Goal: Task Accomplishment & Management: Manage account settings

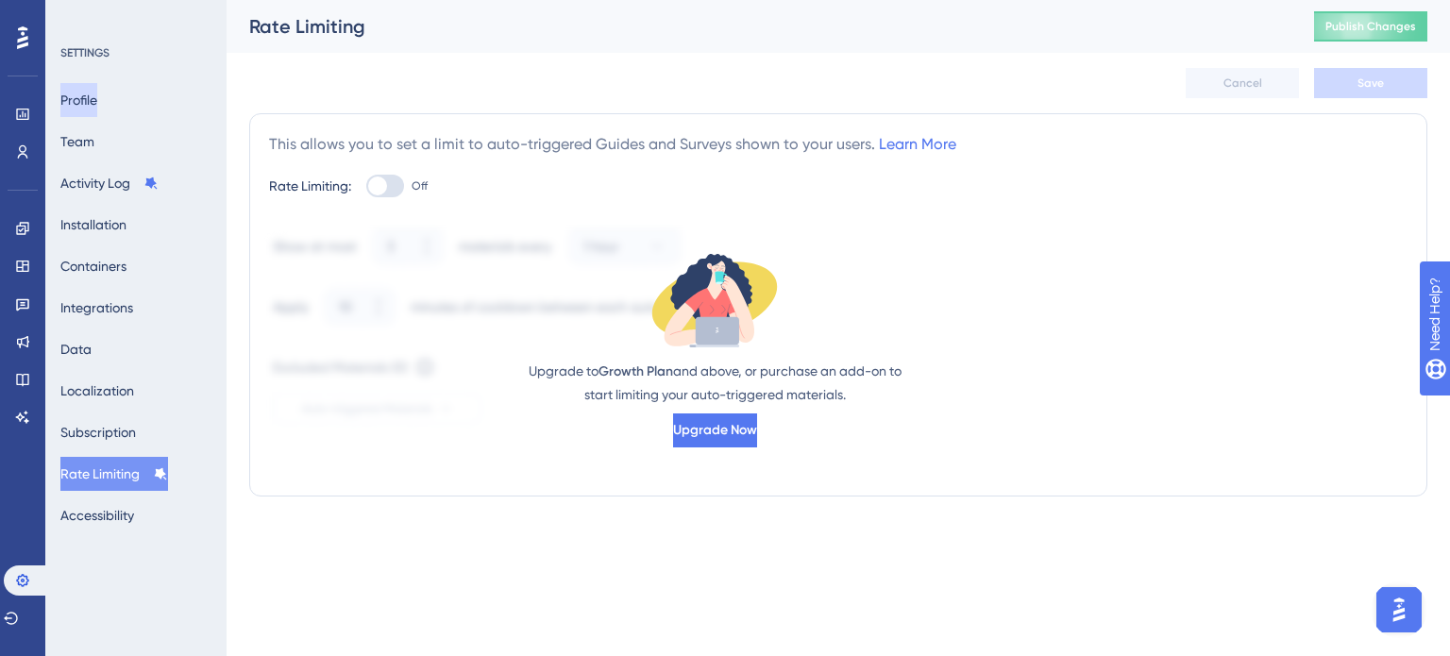
click at [73, 97] on button "Profile" at bounding box center [78, 100] width 37 height 34
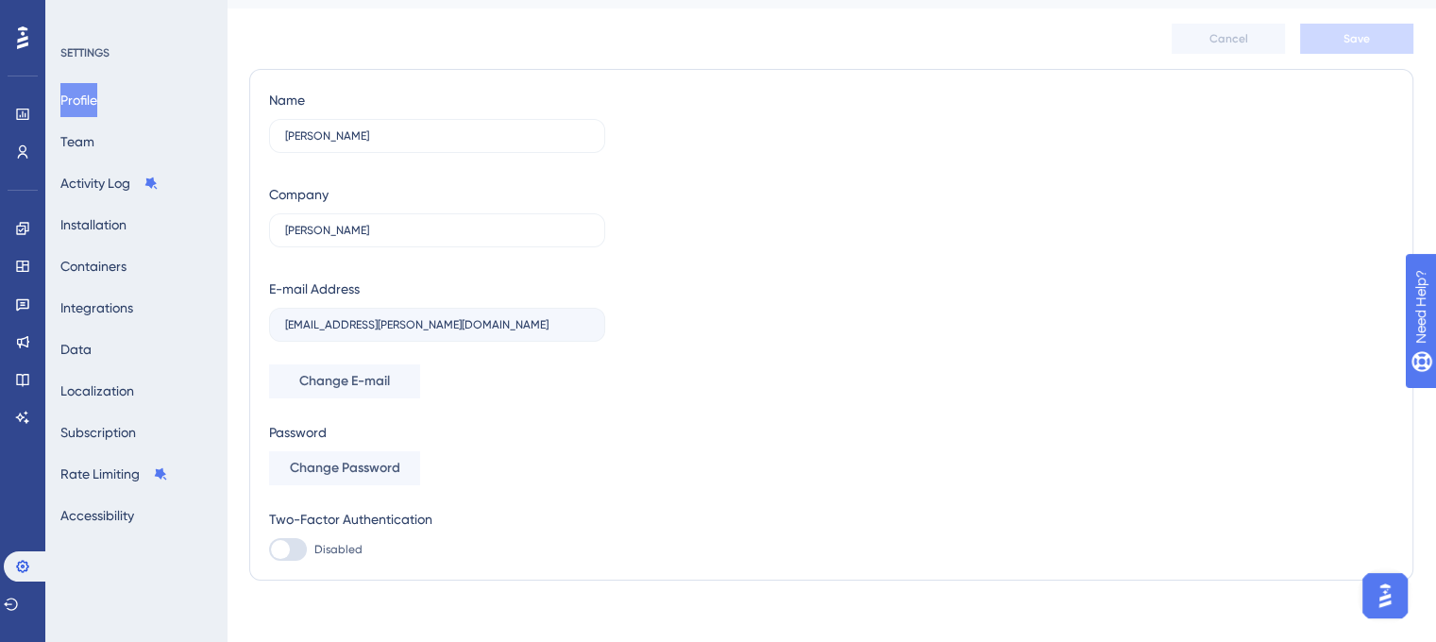
scroll to position [58, 0]
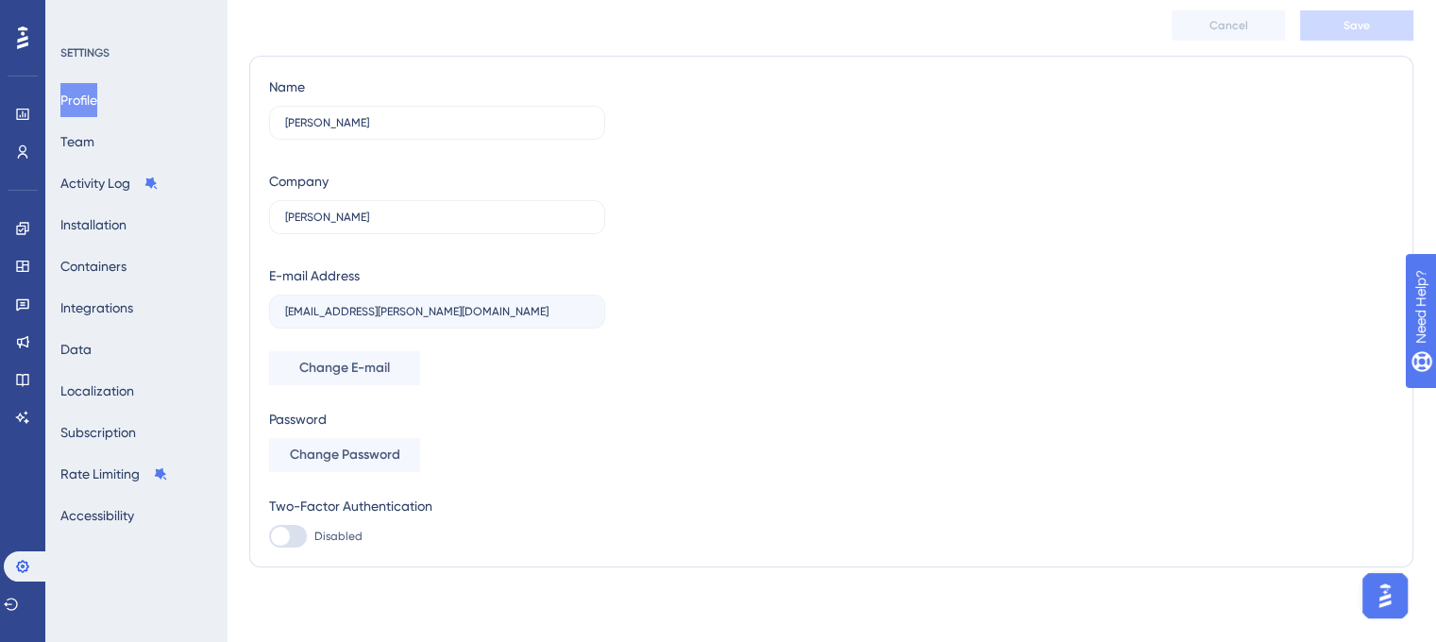
click at [108, 121] on div "Profile Team Activity Log Installation Containers Integrations Data Localizatio…" at bounding box center [136, 307] width 153 height 449
click at [94, 142] on button "Team" at bounding box center [77, 142] width 34 height 34
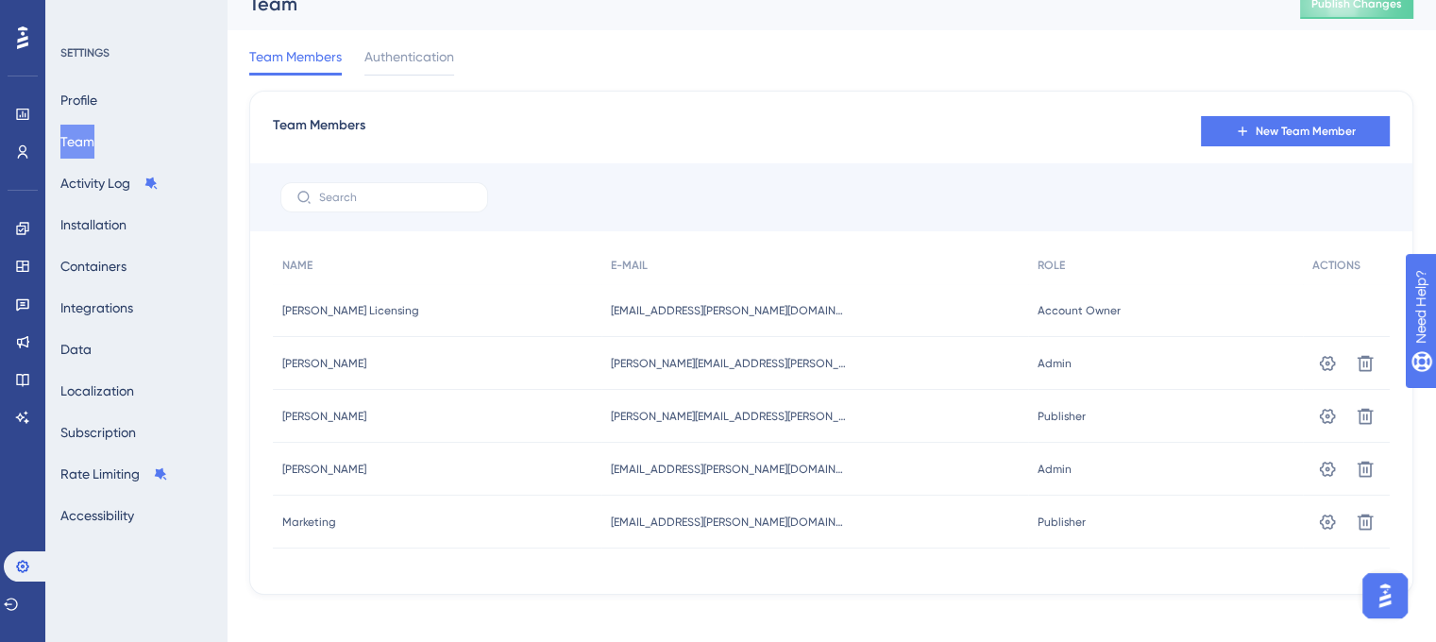
scroll to position [35, 0]
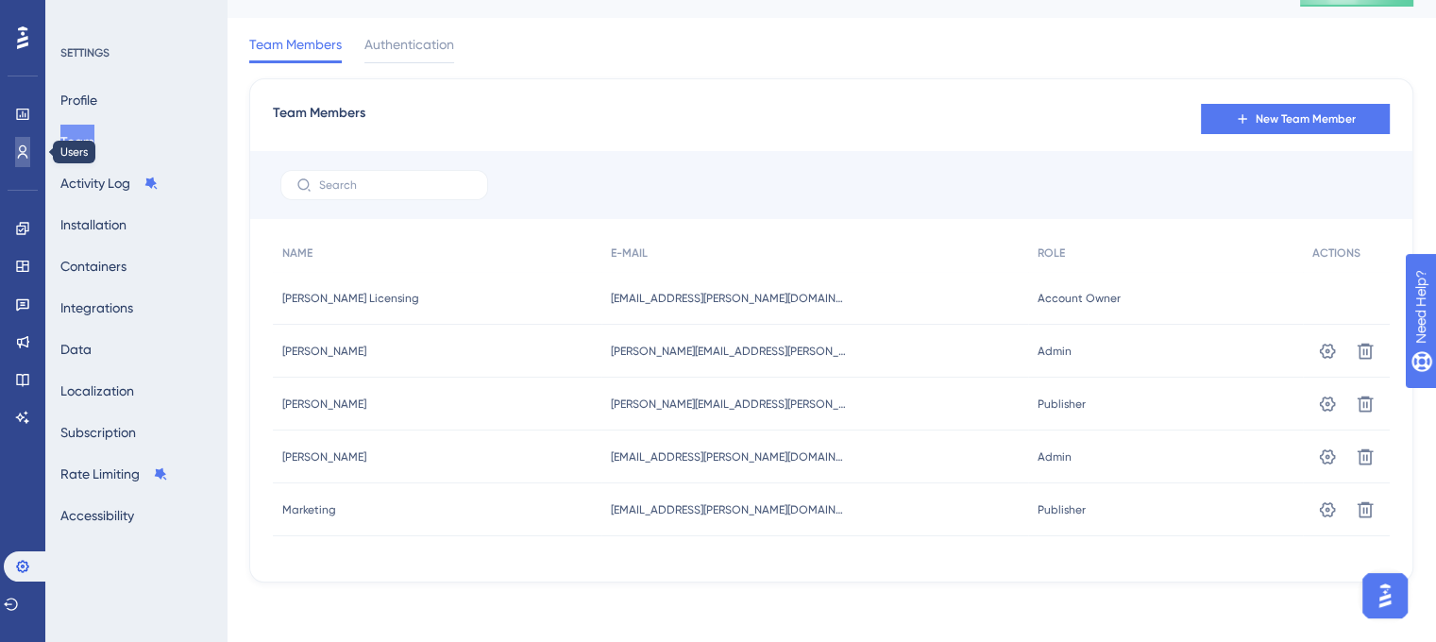
click at [16, 164] on link at bounding box center [22, 152] width 15 height 30
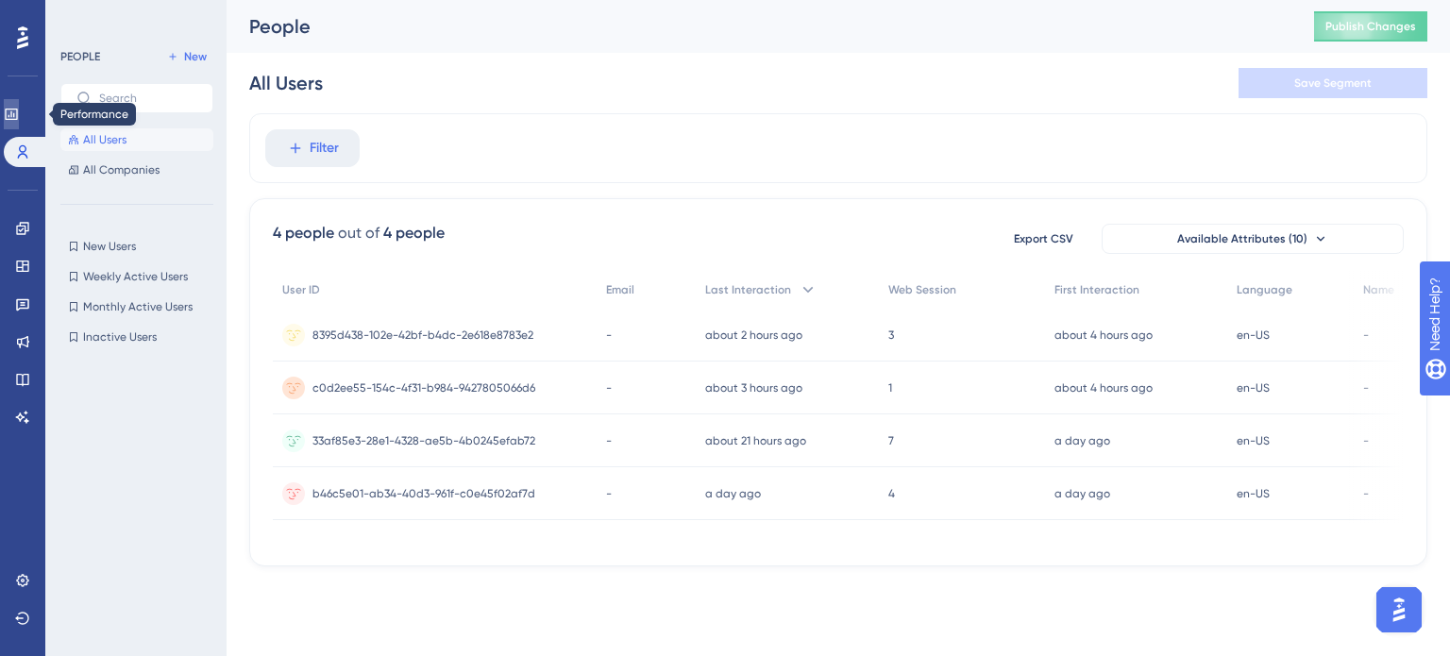
click at [15, 101] on link at bounding box center [11, 114] width 15 height 30
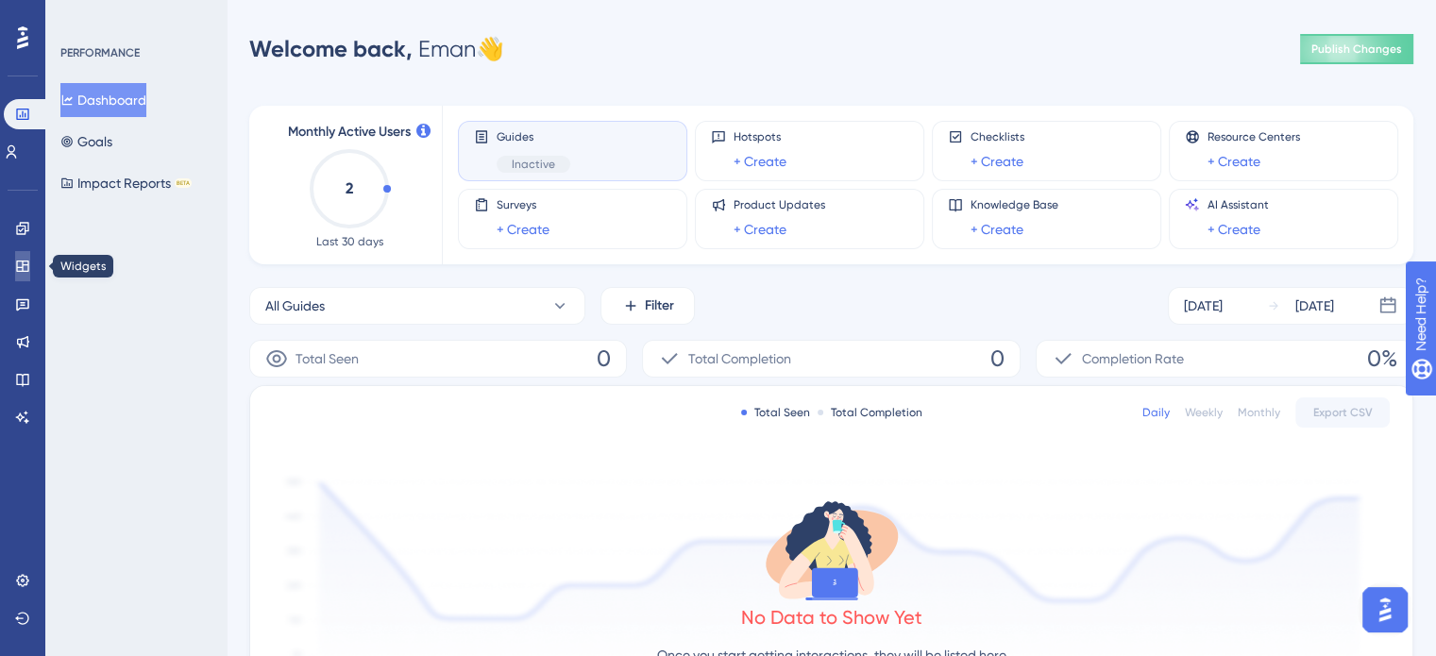
click at [25, 266] on icon at bounding box center [22, 266] width 15 height 15
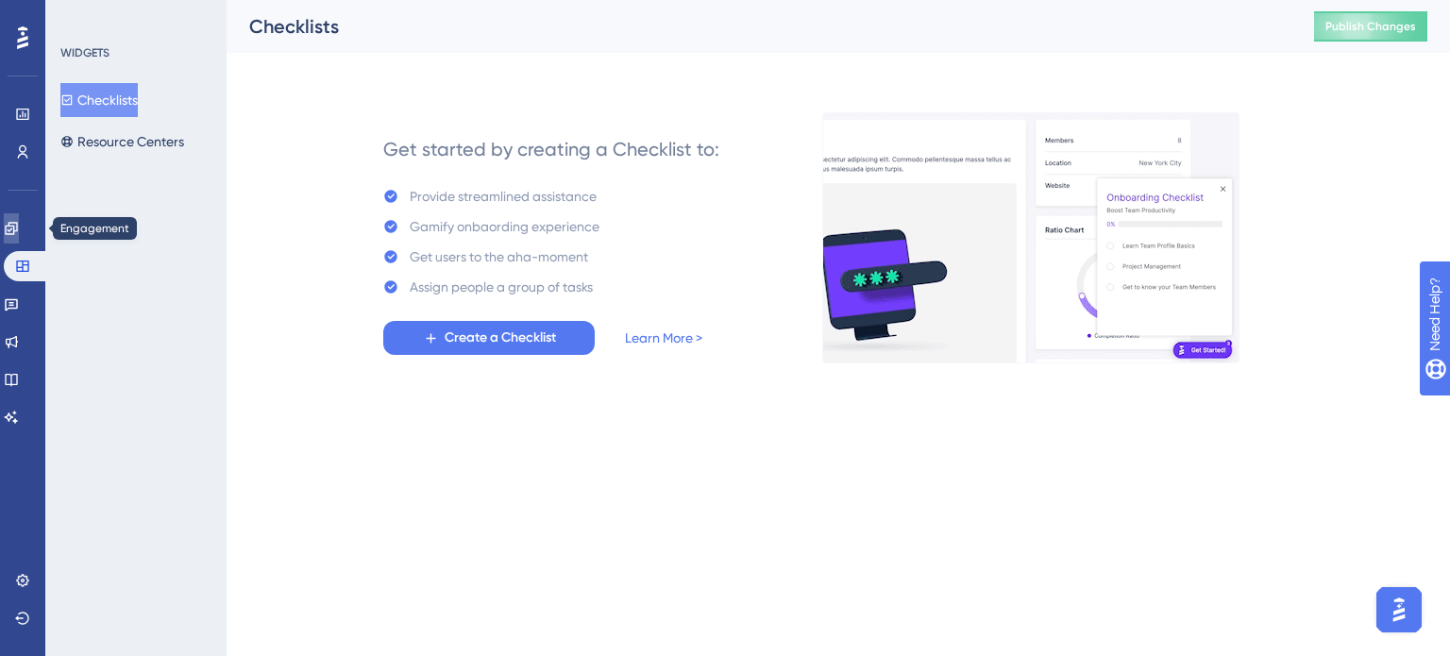
click at [12, 226] on link at bounding box center [11, 228] width 15 height 30
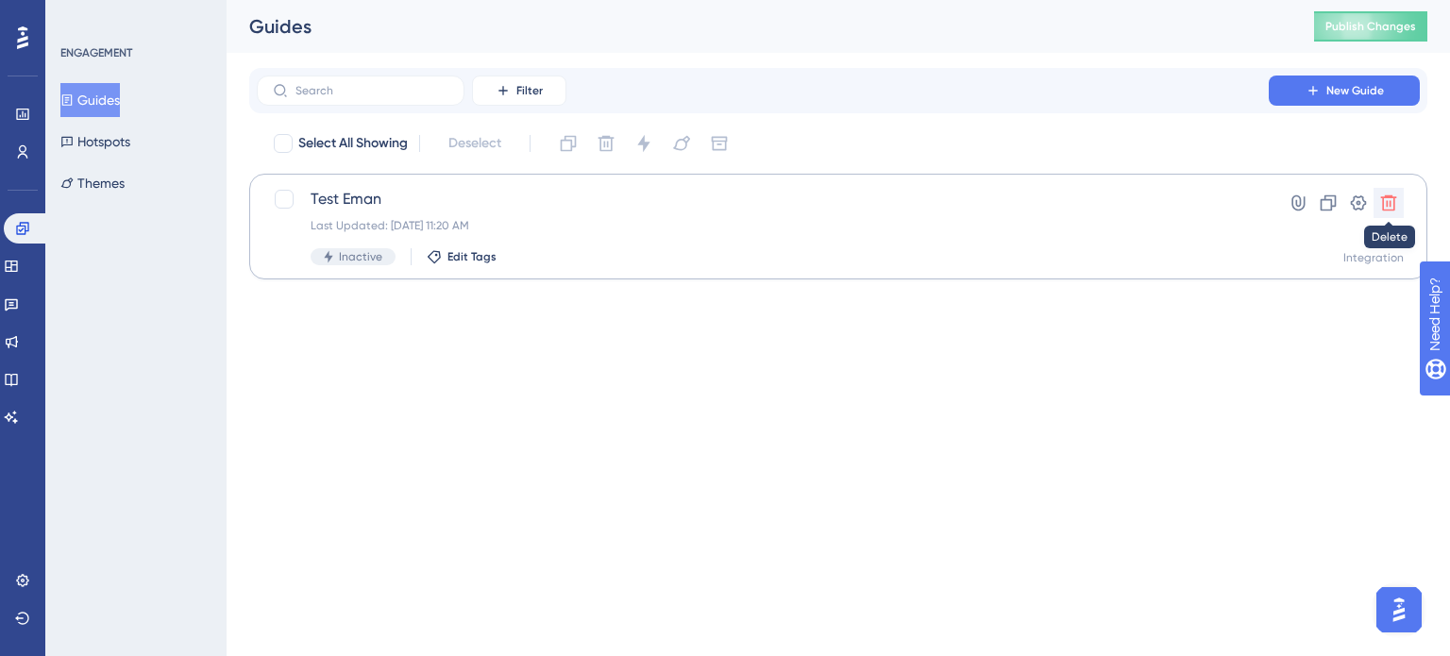
click at [1394, 205] on icon at bounding box center [1388, 203] width 19 height 19
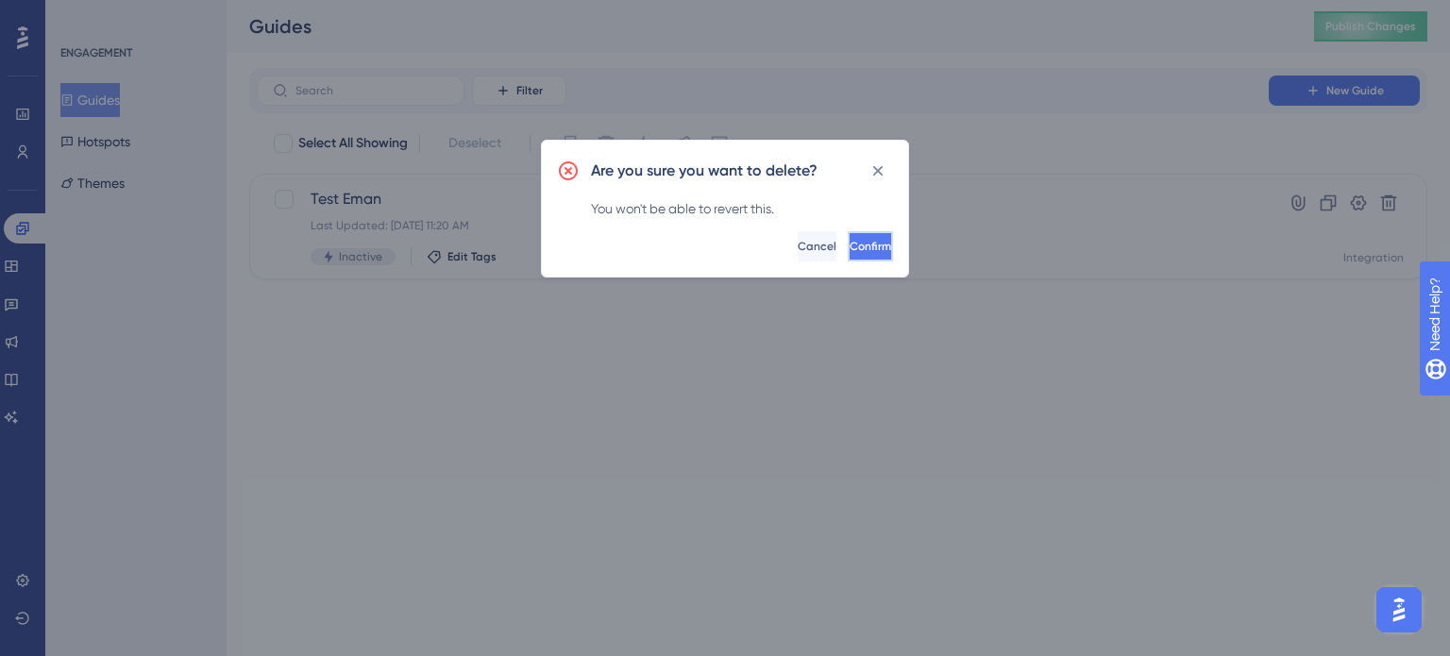
click at [871, 246] on button "Confirm" at bounding box center [870, 246] width 45 height 30
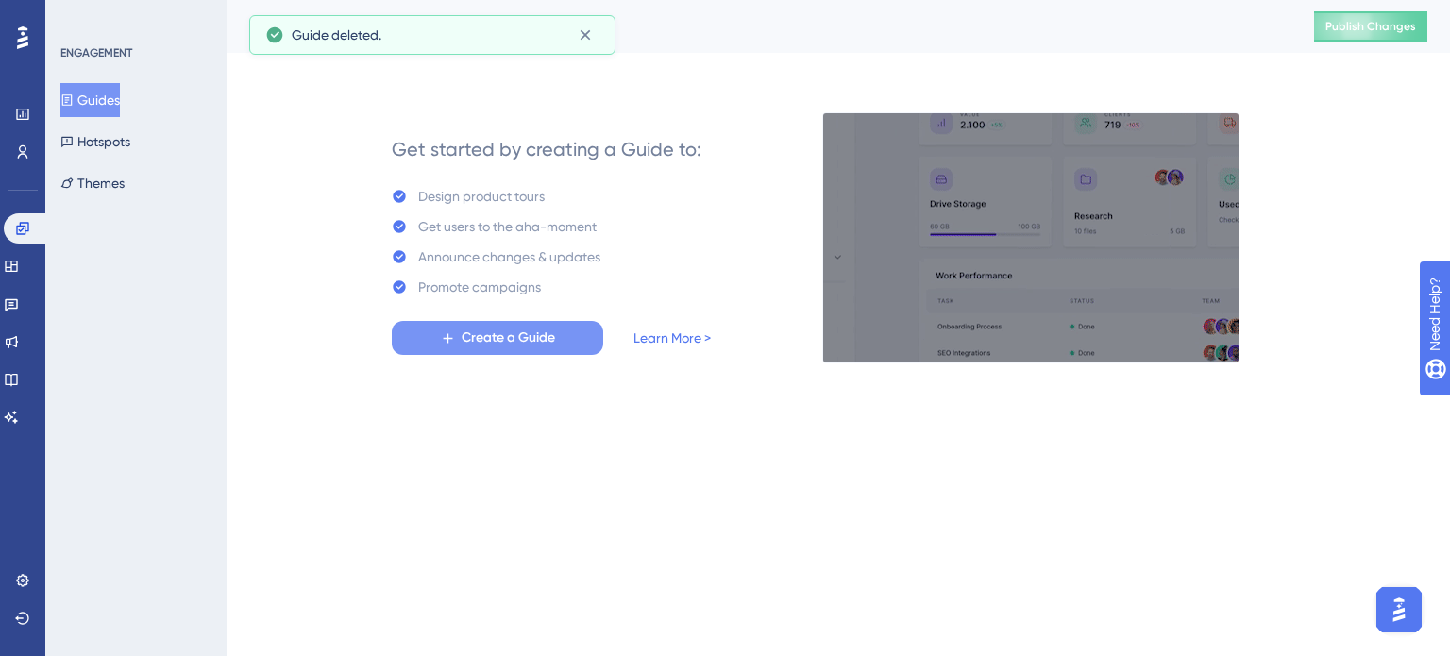
click at [572, 338] on button "Create a Guide" at bounding box center [497, 338] width 211 height 34
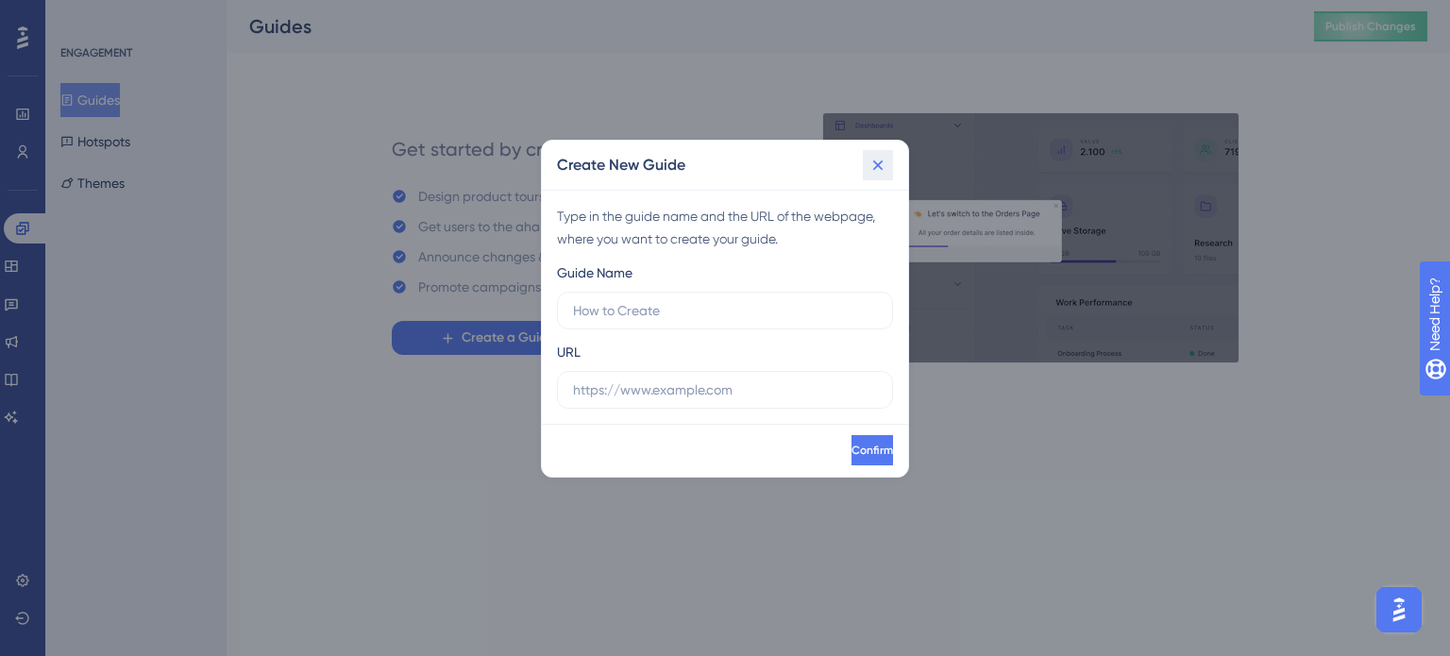
click at [875, 171] on icon at bounding box center [878, 165] width 19 height 19
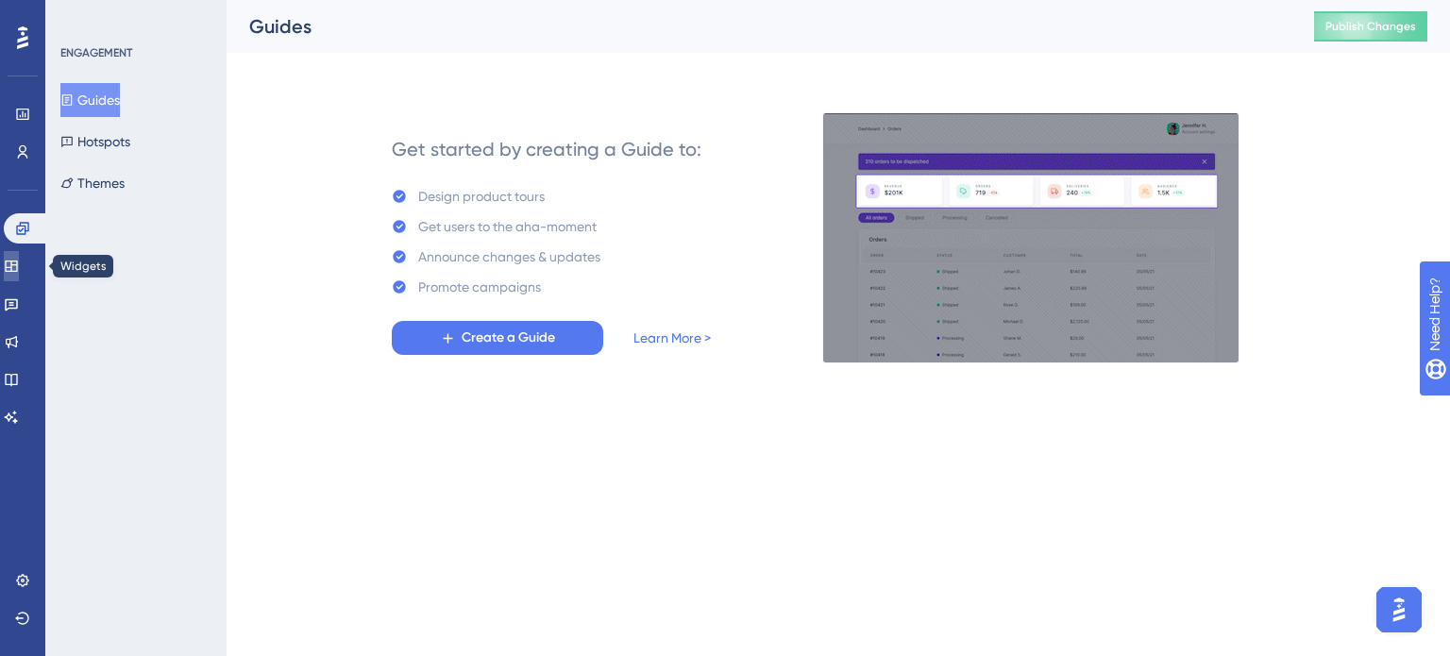
click at [19, 272] on icon at bounding box center [11, 266] width 15 height 15
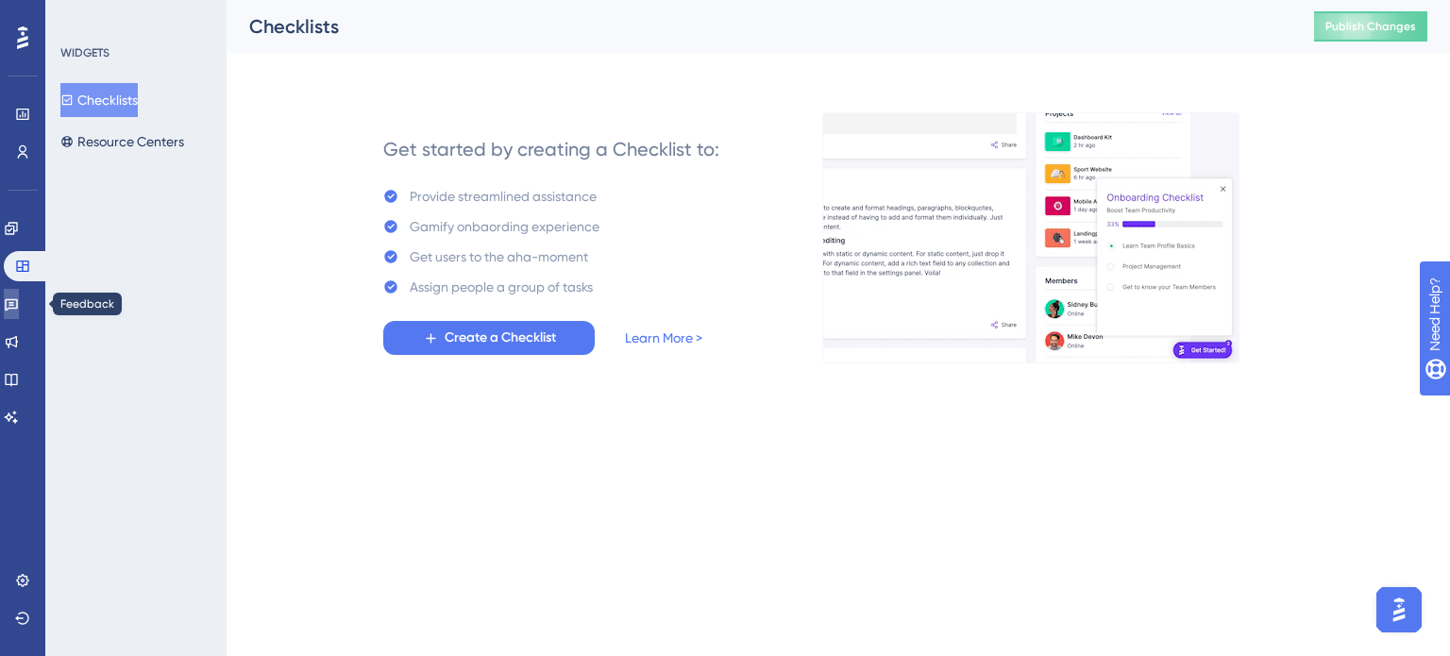
click at [18, 302] on icon at bounding box center [11, 305] width 13 height 12
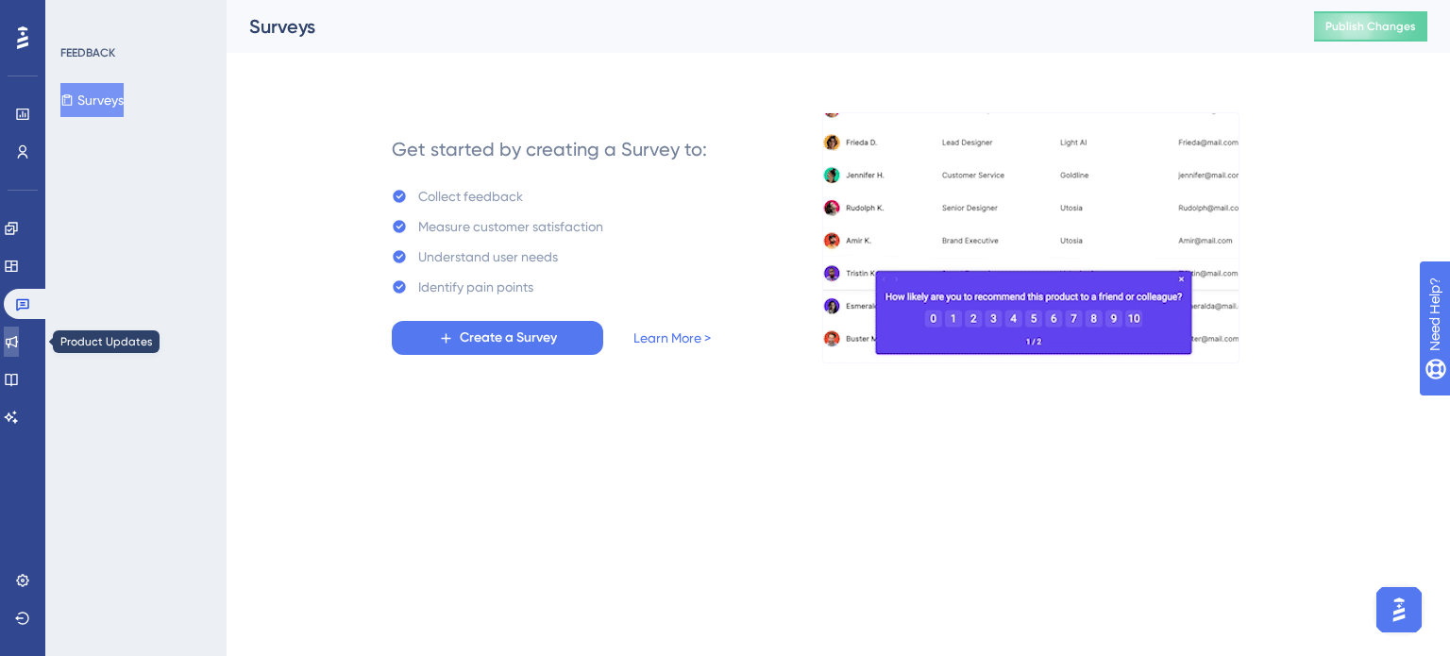
click at [18, 344] on icon at bounding box center [12, 342] width 12 height 12
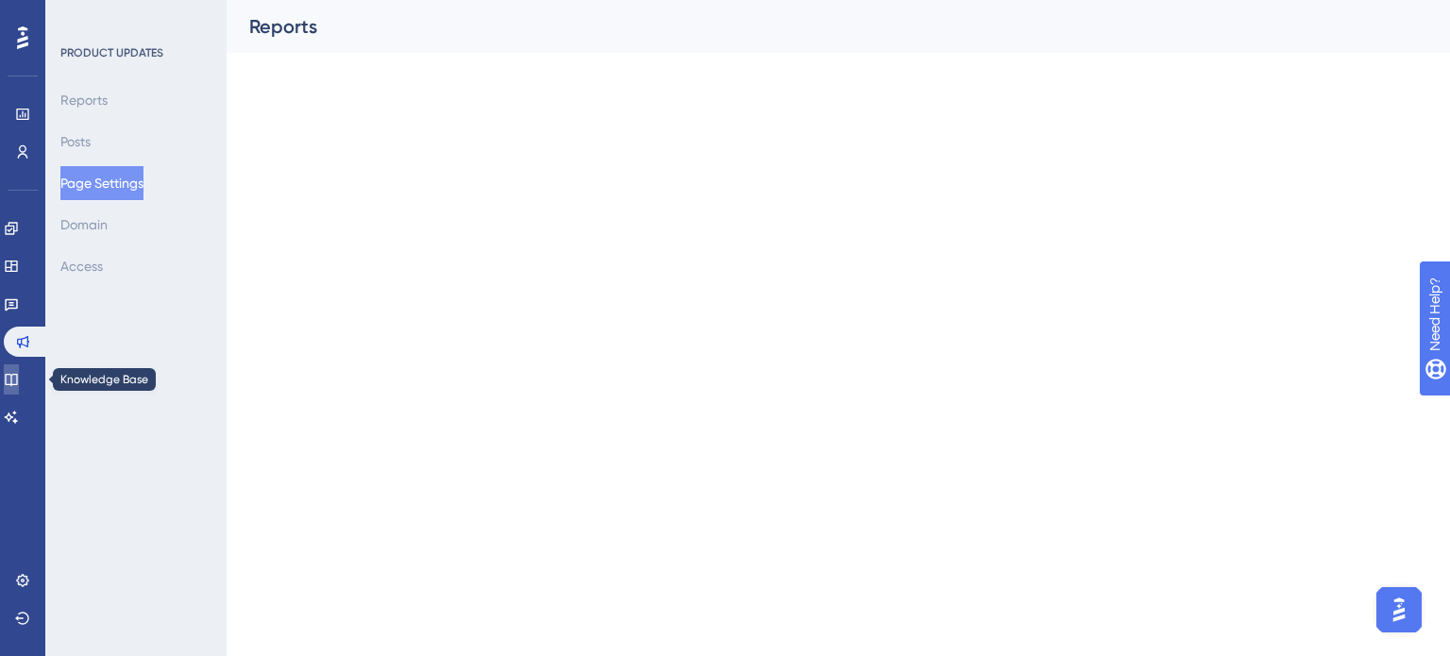
click at [19, 375] on icon at bounding box center [11, 379] width 15 height 15
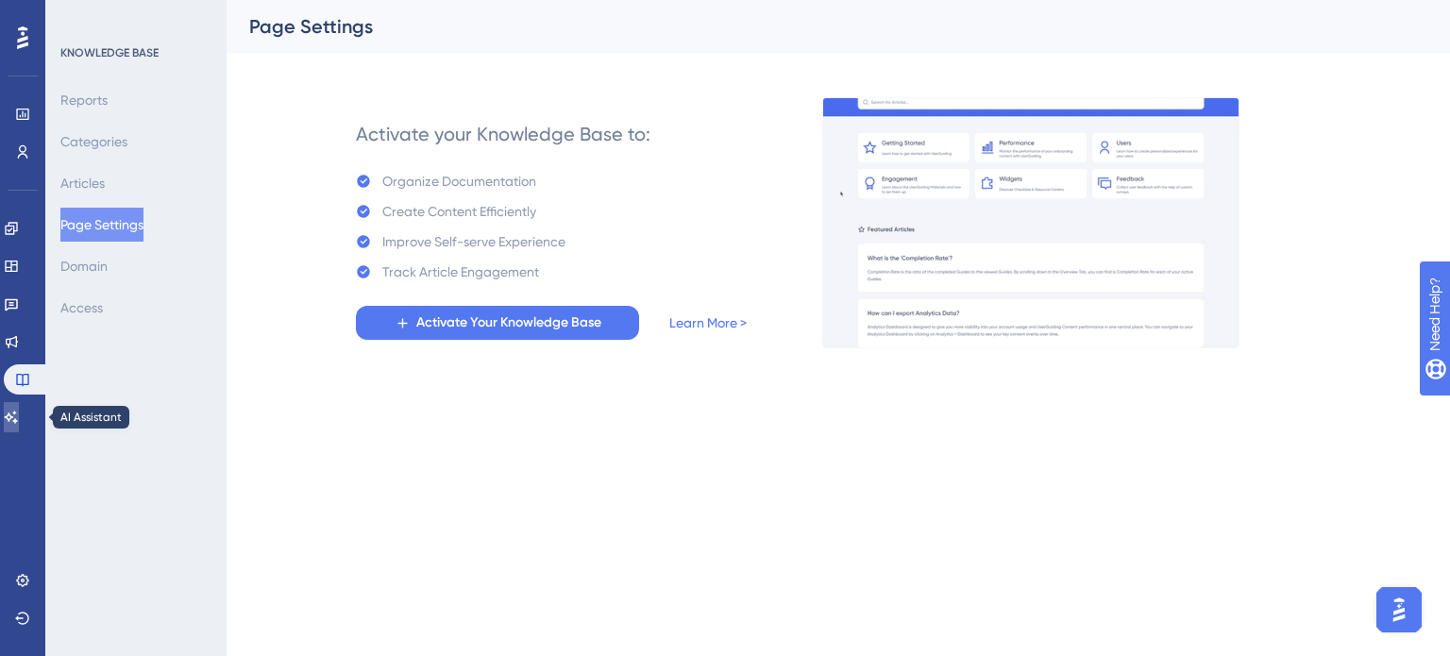
click at [19, 417] on icon at bounding box center [11, 417] width 15 height 15
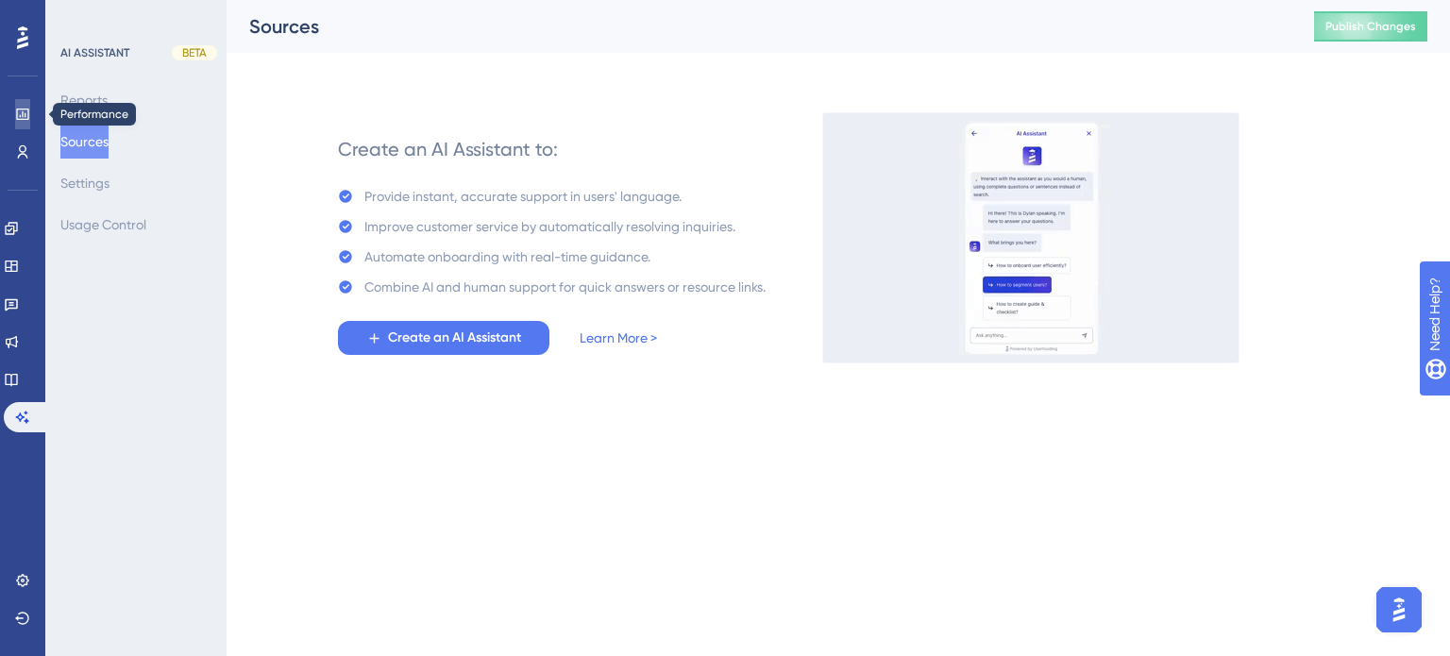
click at [30, 116] on link at bounding box center [22, 114] width 15 height 30
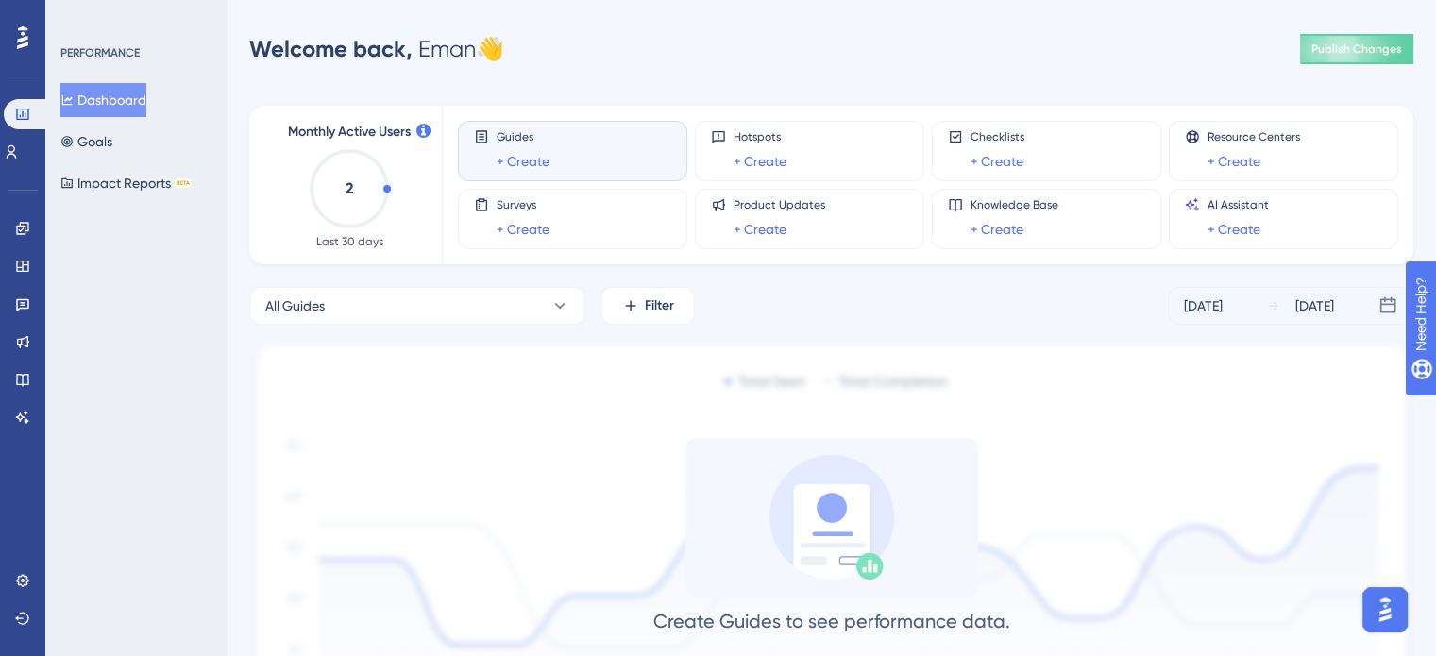
click at [593, 135] on div "Guides + Create" at bounding box center [572, 150] width 197 height 43
click at [551, 150] on div "Guides + Create" at bounding box center [572, 150] width 197 height 43
click at [532, 160] on link "+ Create" at bounding box center [523, 161] width 53 height 23
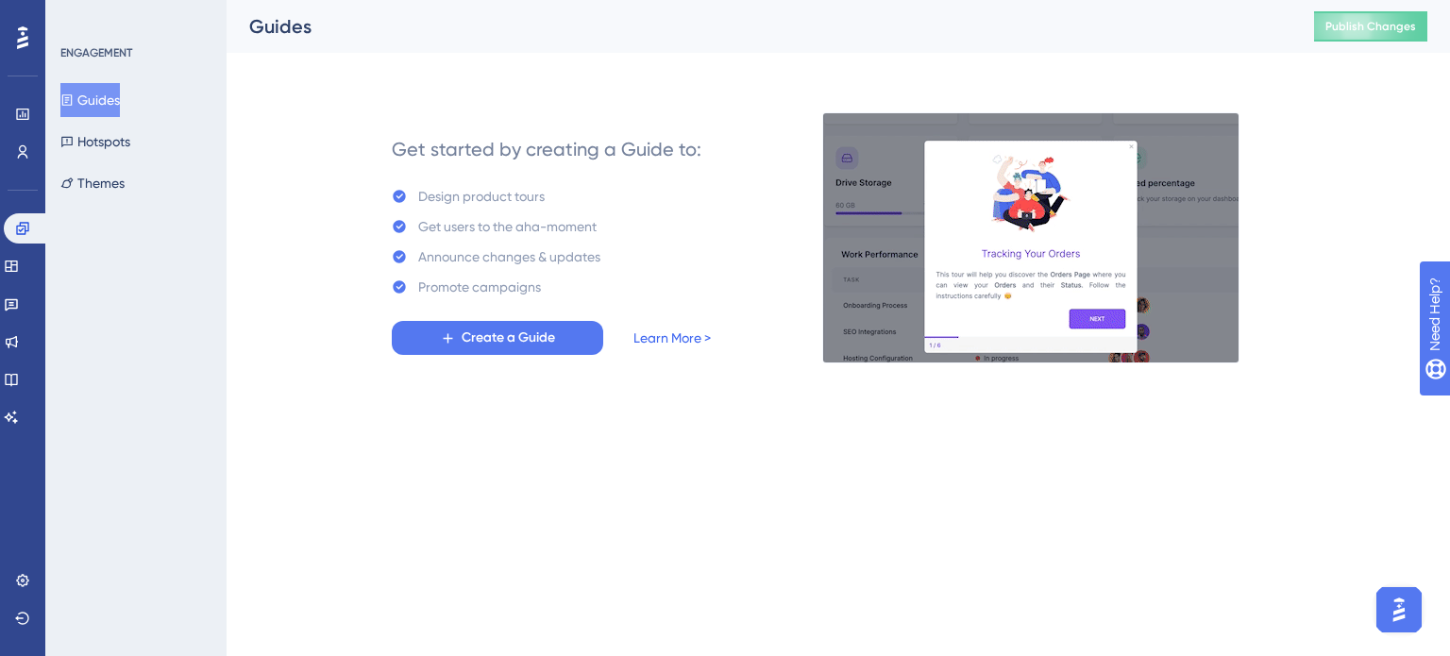
click at [668, 331] on link "Learn More >" at bounding box center [672, 338] width 77 height 23
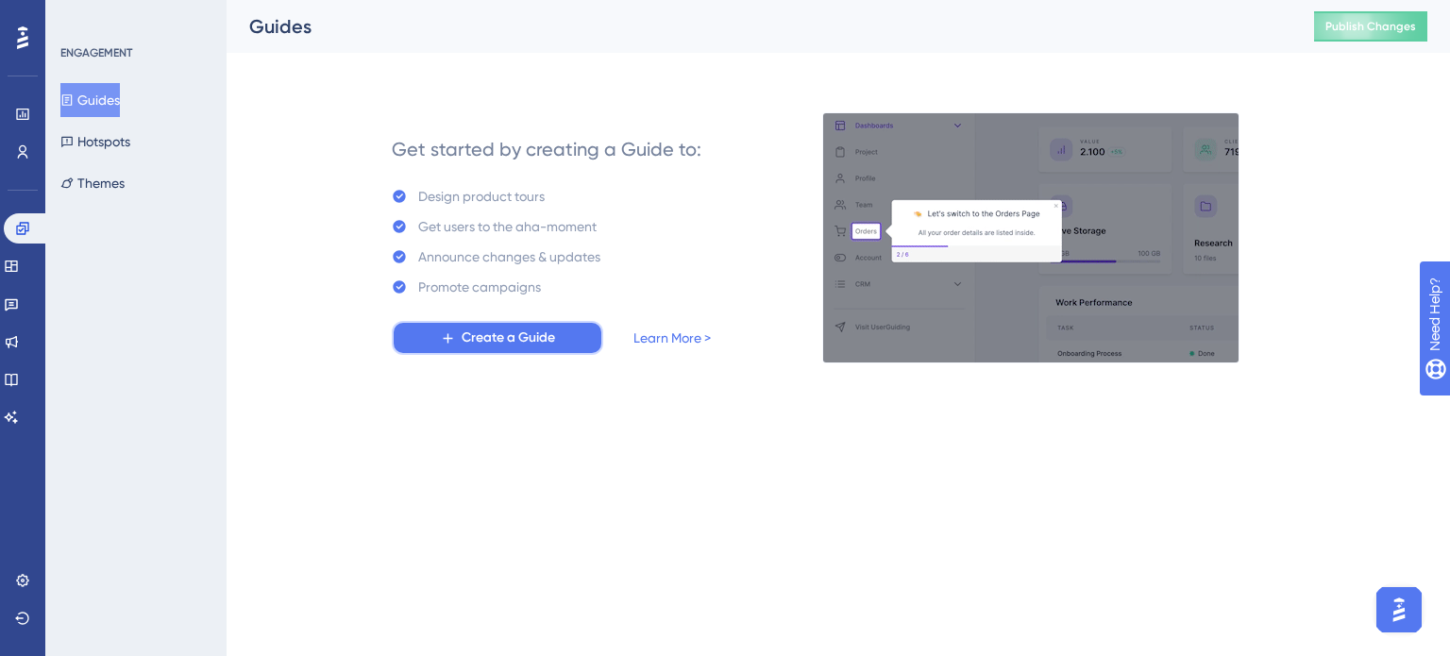
click at [494, 333] on span "Create a Guide" at bounding box center [508, 338] width 93 height 23
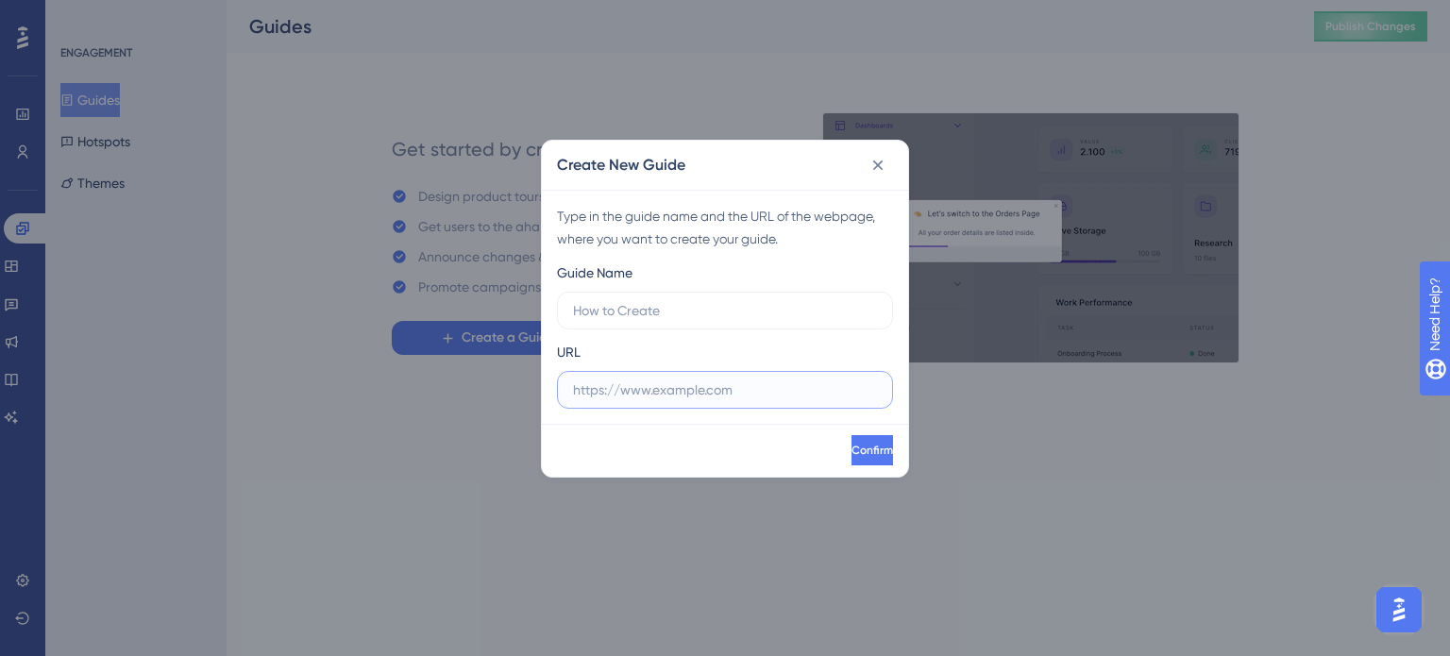
click at [718, 391] on input "text" at bounding box center [725, 390] width 304 height 21
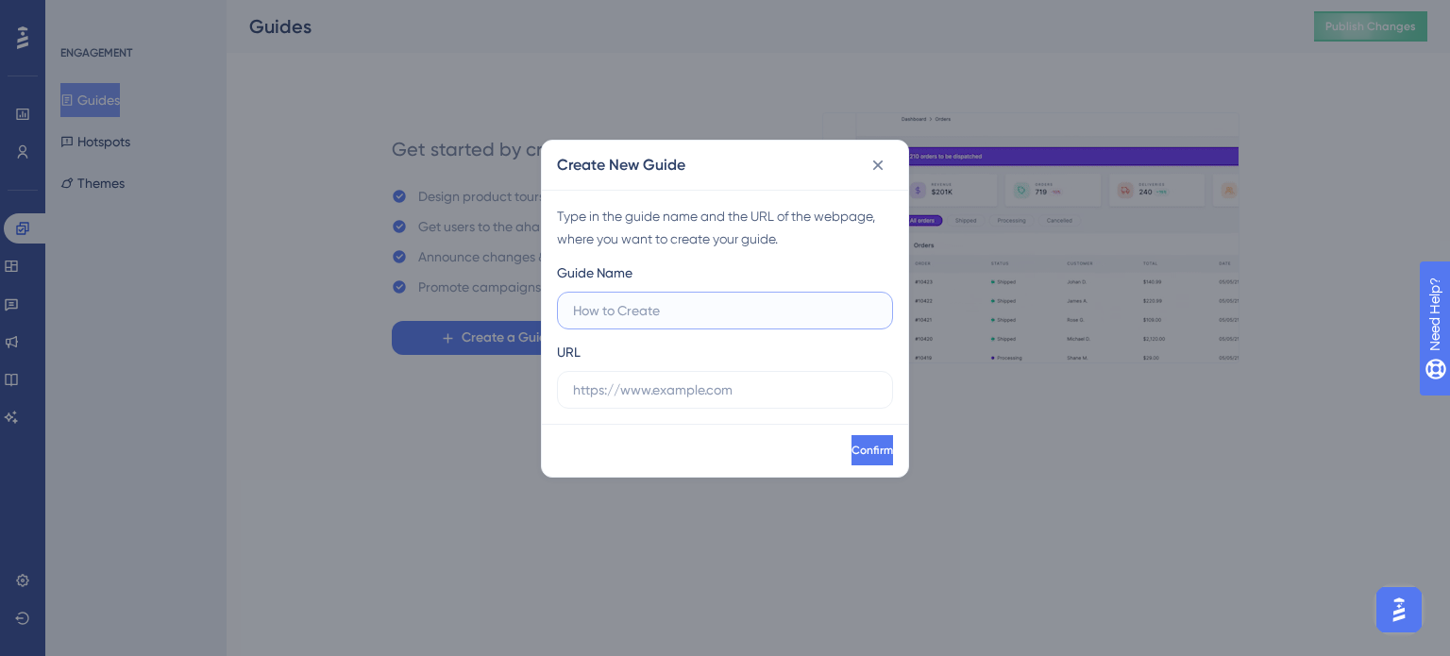
click at [667, 309] on input "text" at bounding box center [725, 310] width 304 height 21
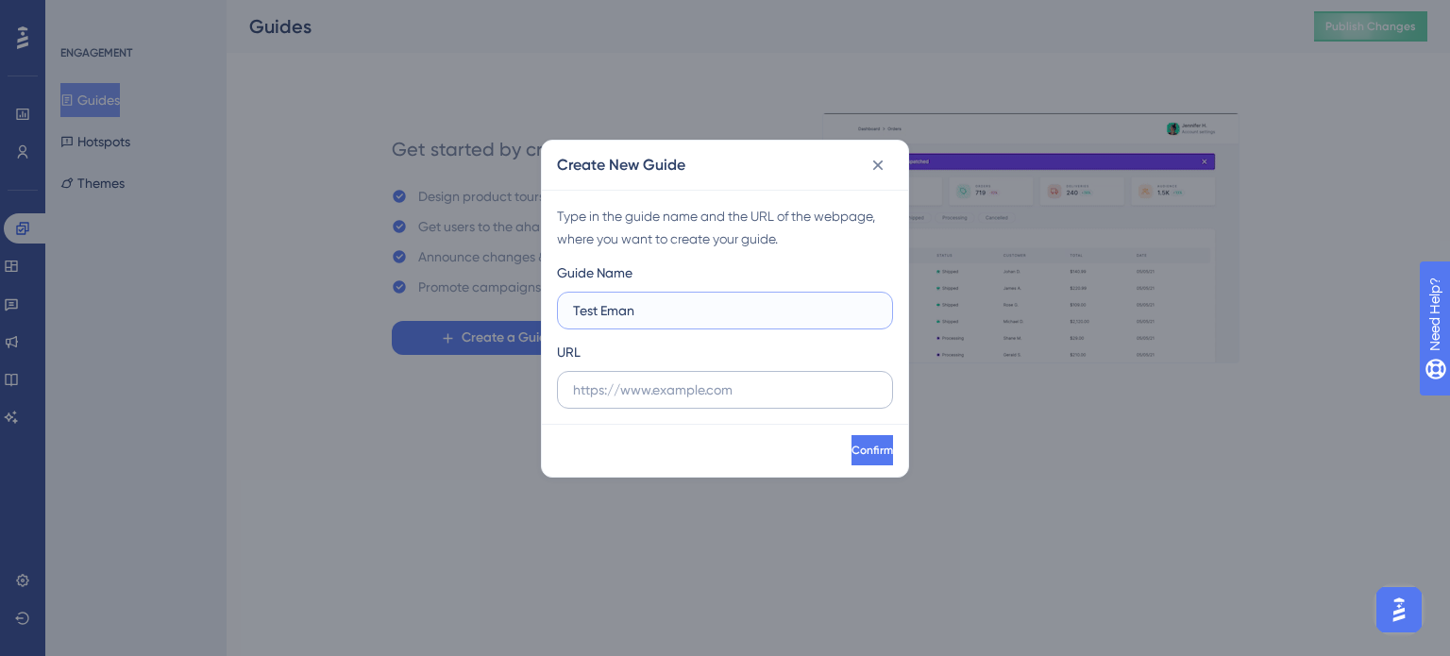
type input "Test Eman"
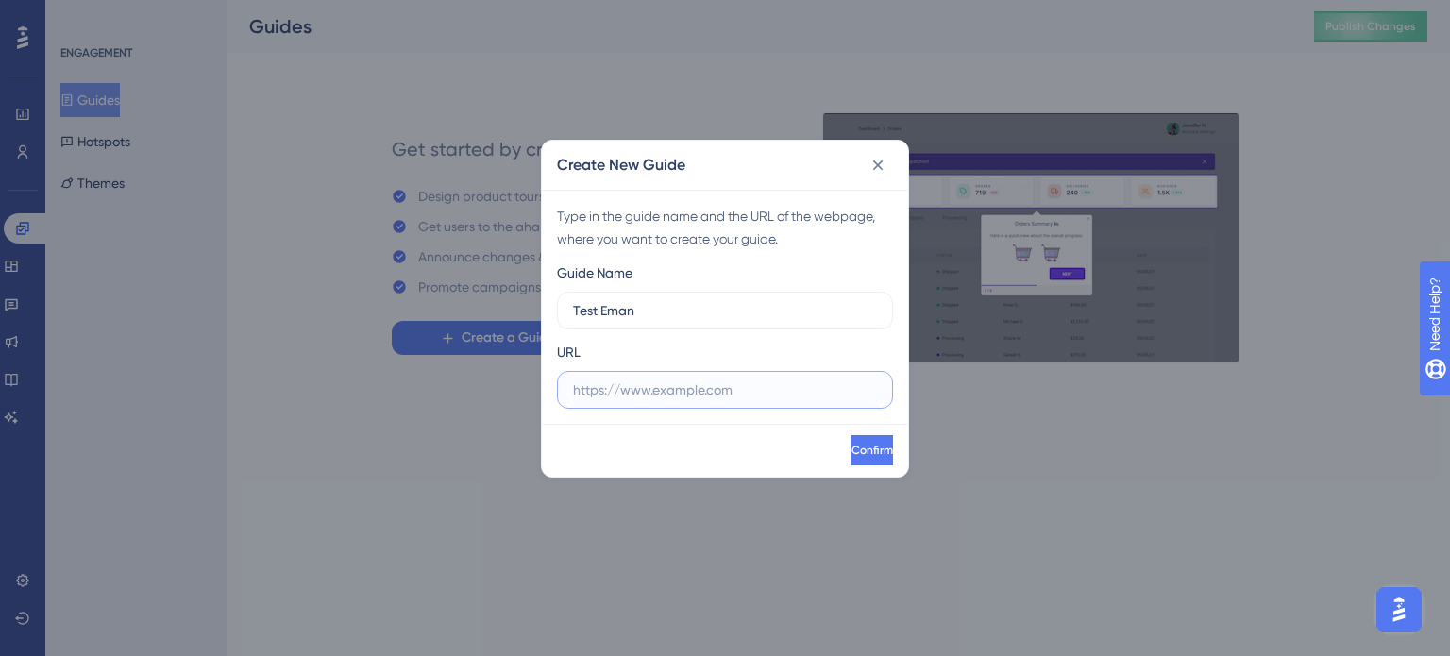
click at [684, 380] on input "text" at bounding box center [725, 390] width 304 height 21
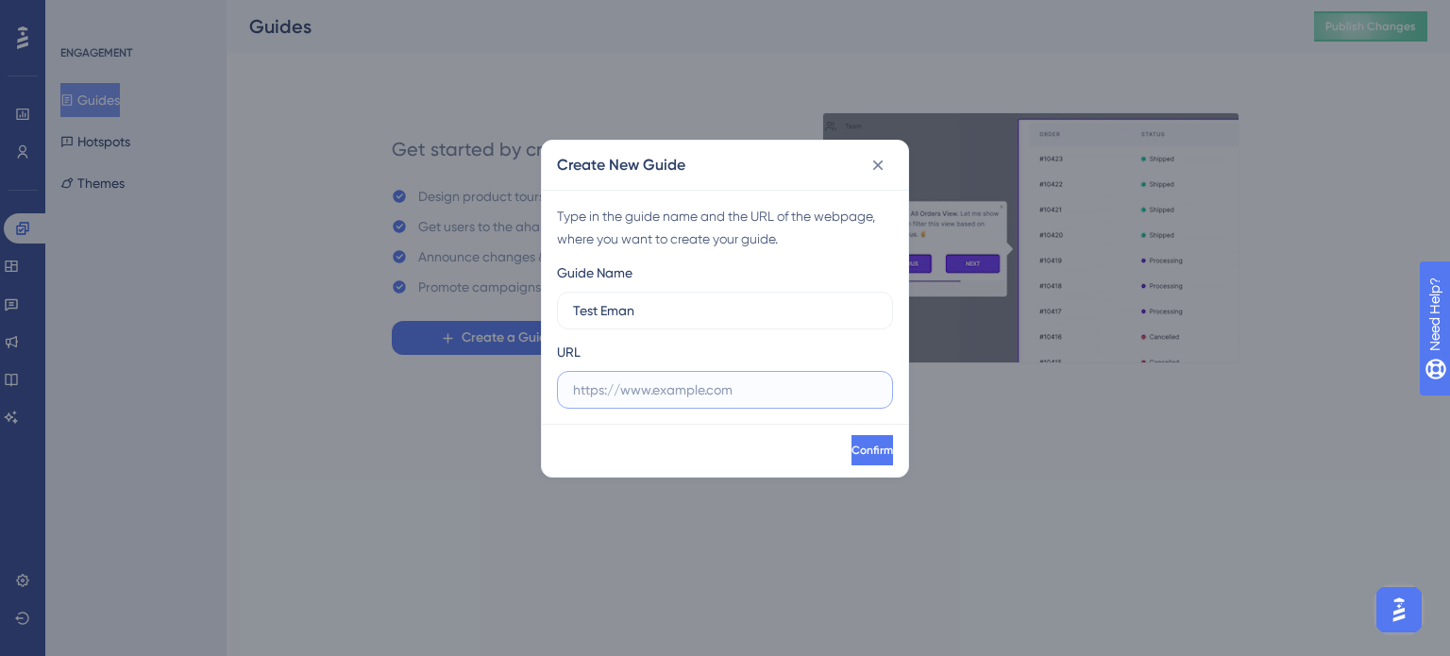
click at [642, 381] on input "text" at bounding box center [725, 390] width 304 height 21
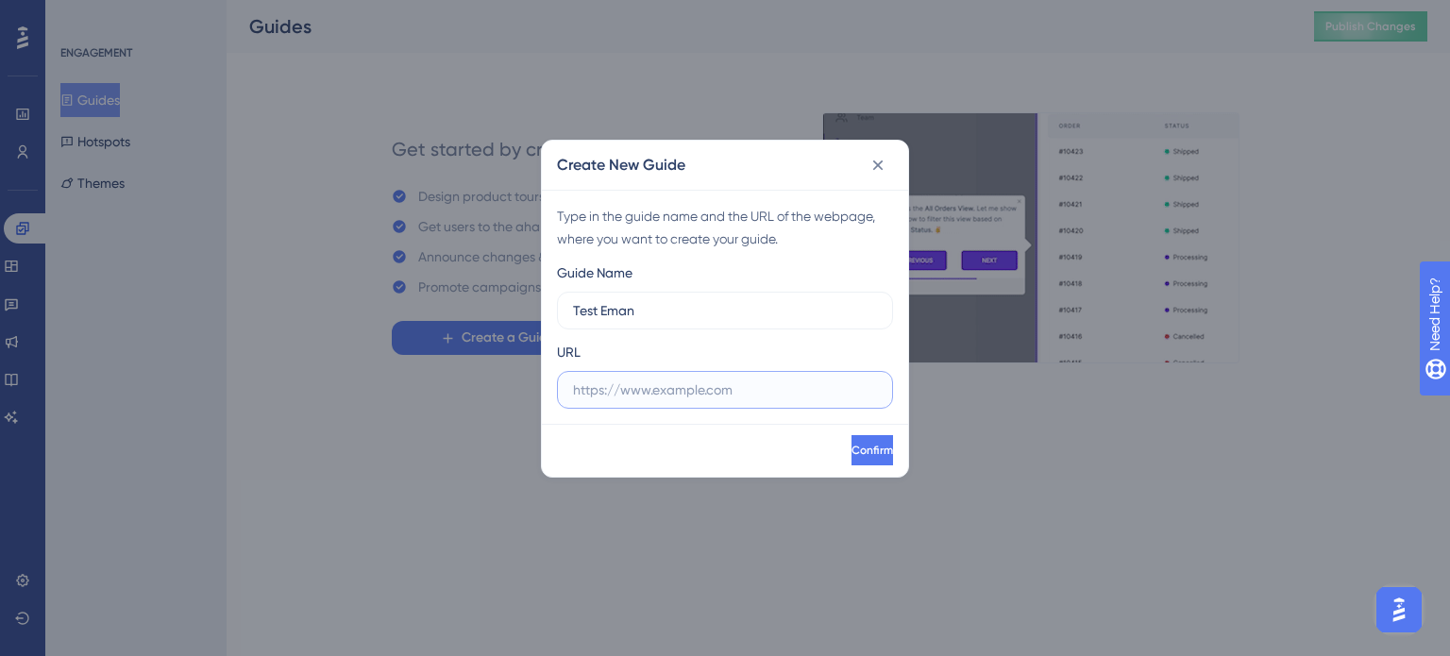
paste input "/amc/dashboard"
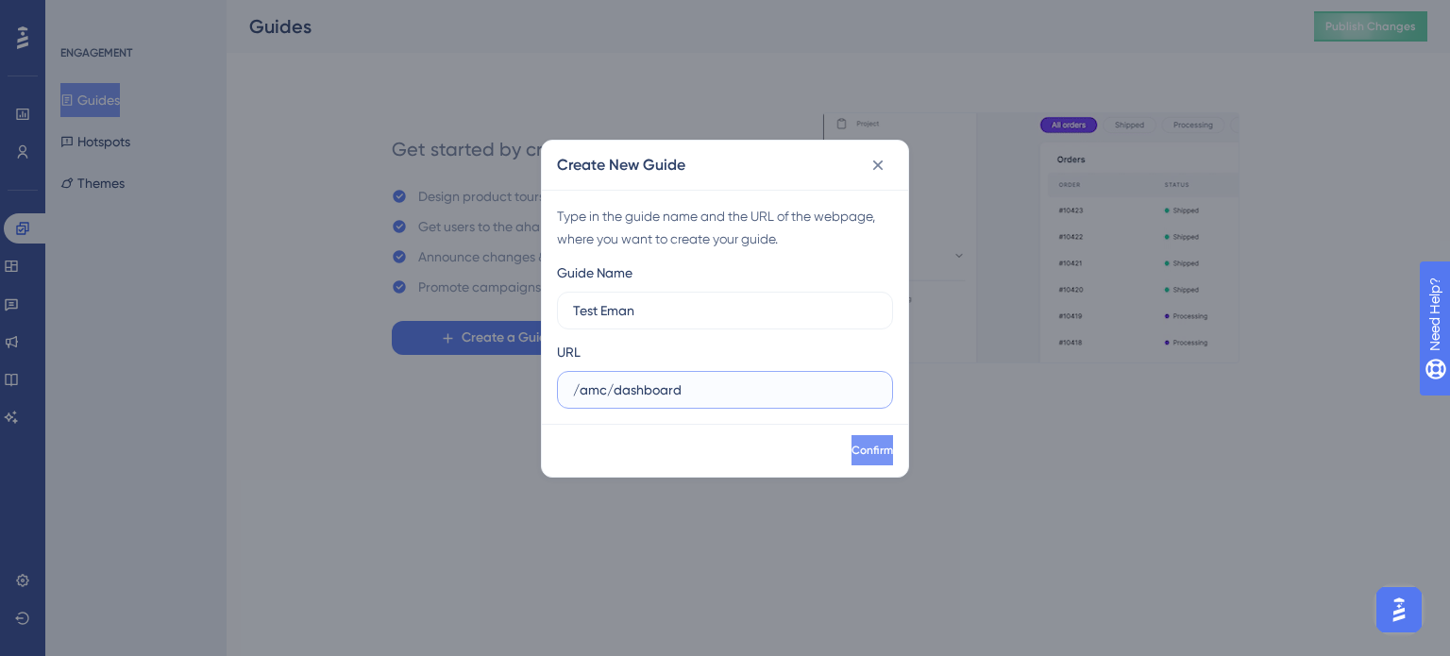
type input "/amc/dashboard"
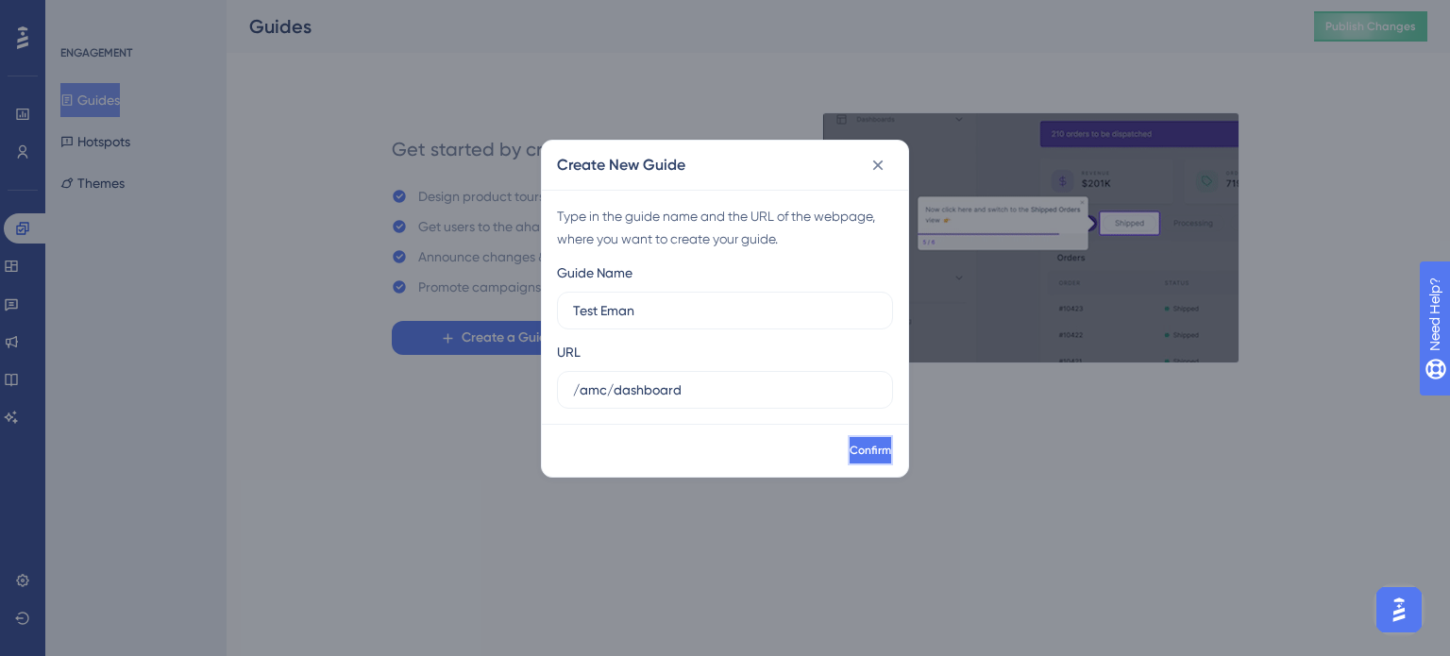
click at [863, 452] on button "Confirm" at bounding box center [870, 450] width 45 height 30
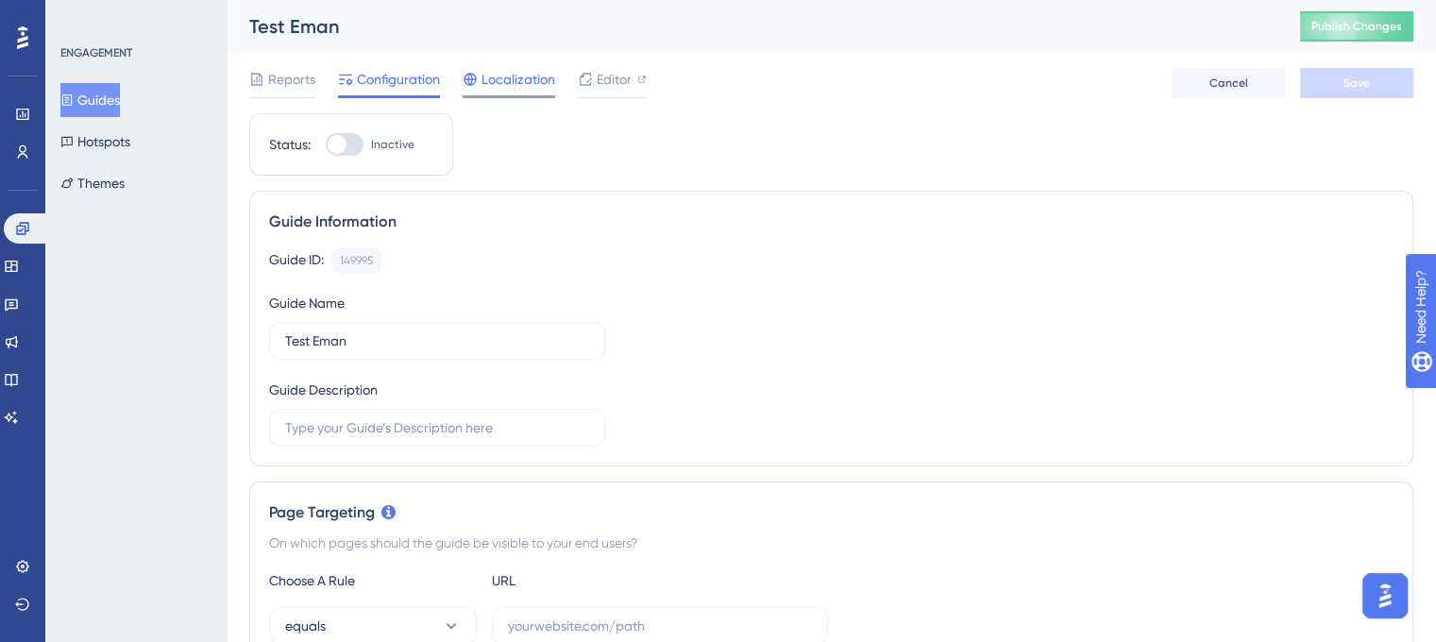
click at [524, 91] on div "Localization" at bounding box center [509, 83] width 93 height 30
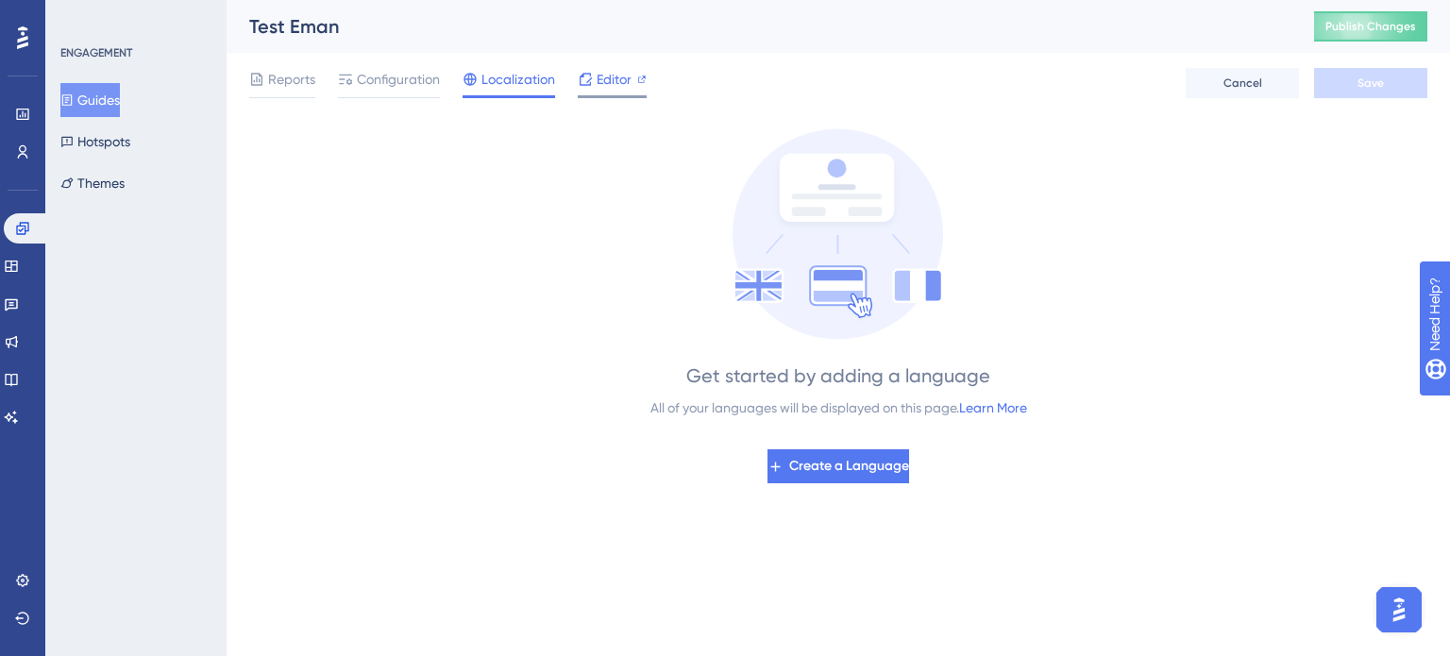
click at [620, 82] on span "Editor" at bounding box center [614, 79] width 35 height 23
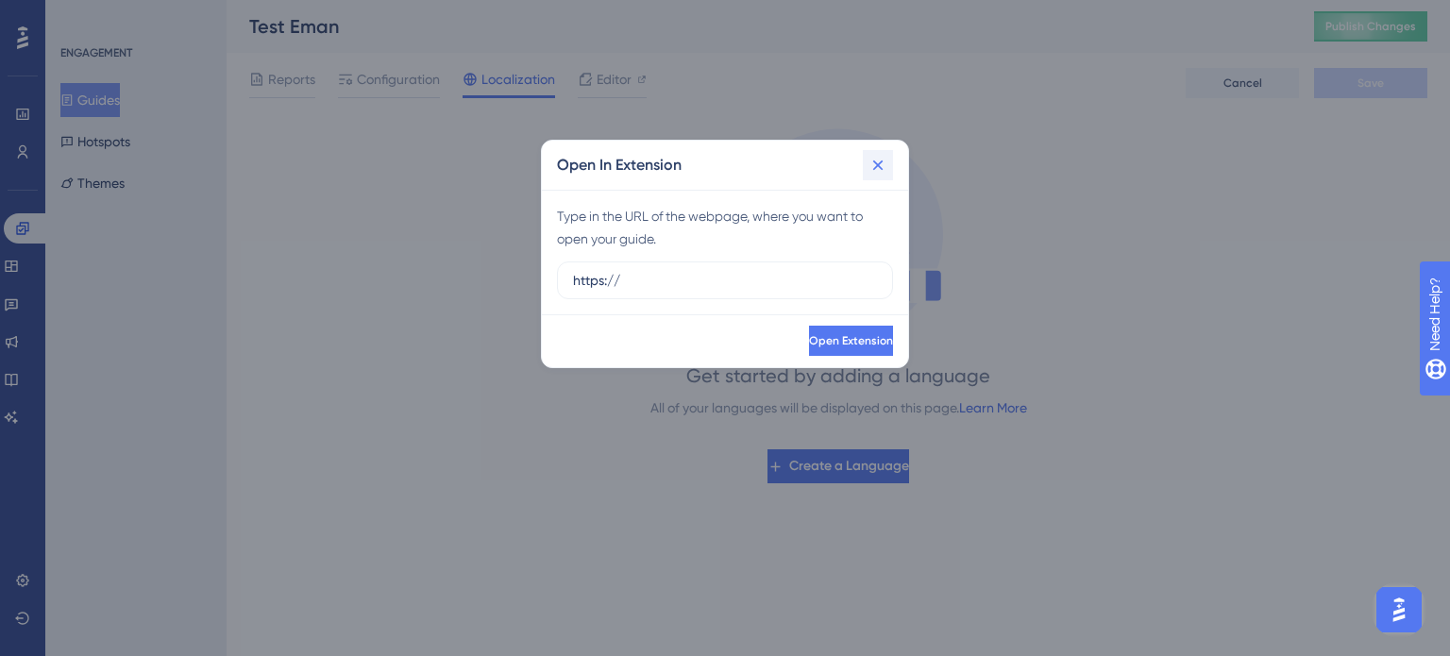
click at [887, 162] on icon at bounding box center [878, 165] width 19 height 19
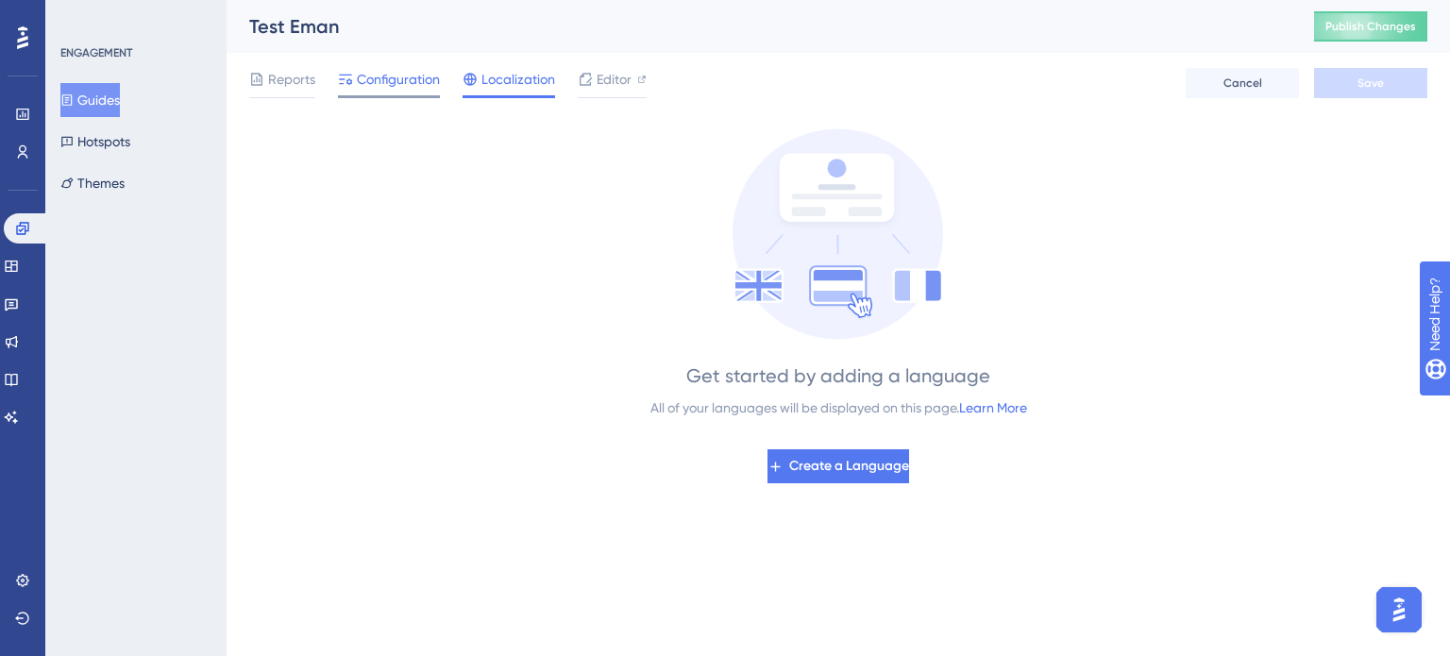
click at [423, 84] on span "Configuration" at bounding box center [398, 79] width 83 height 23
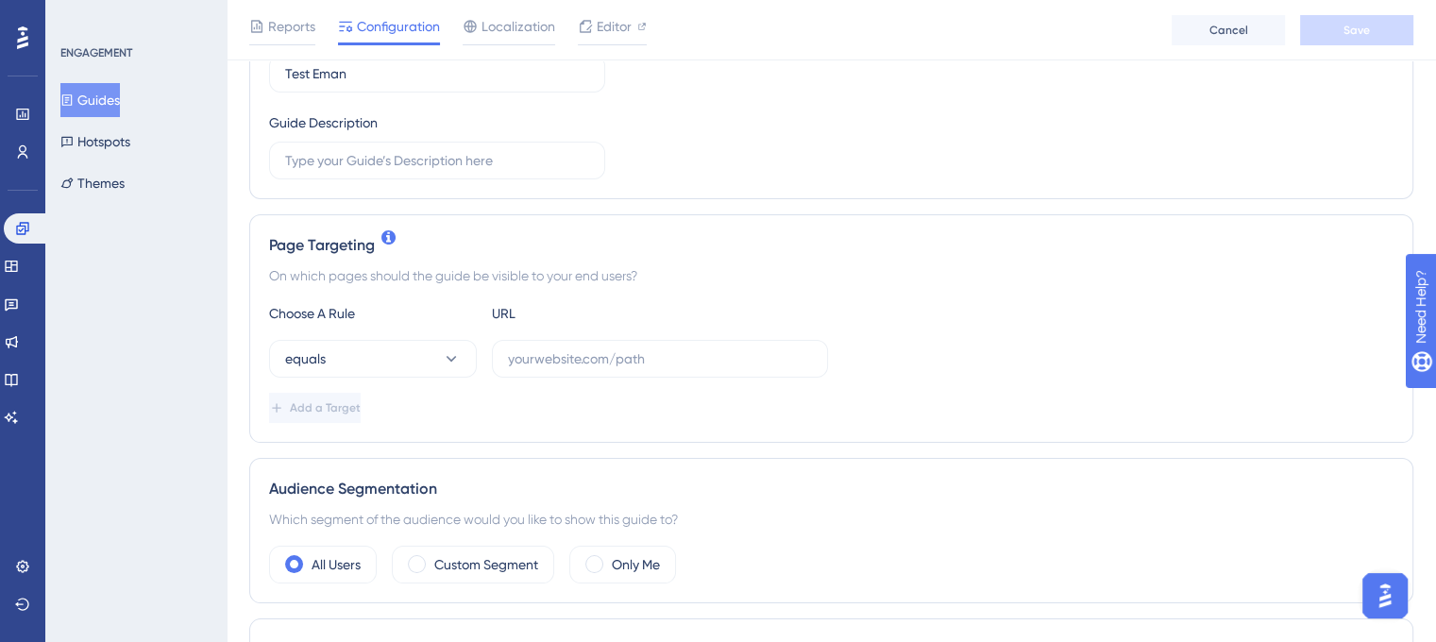
scroll to position [378, 0]
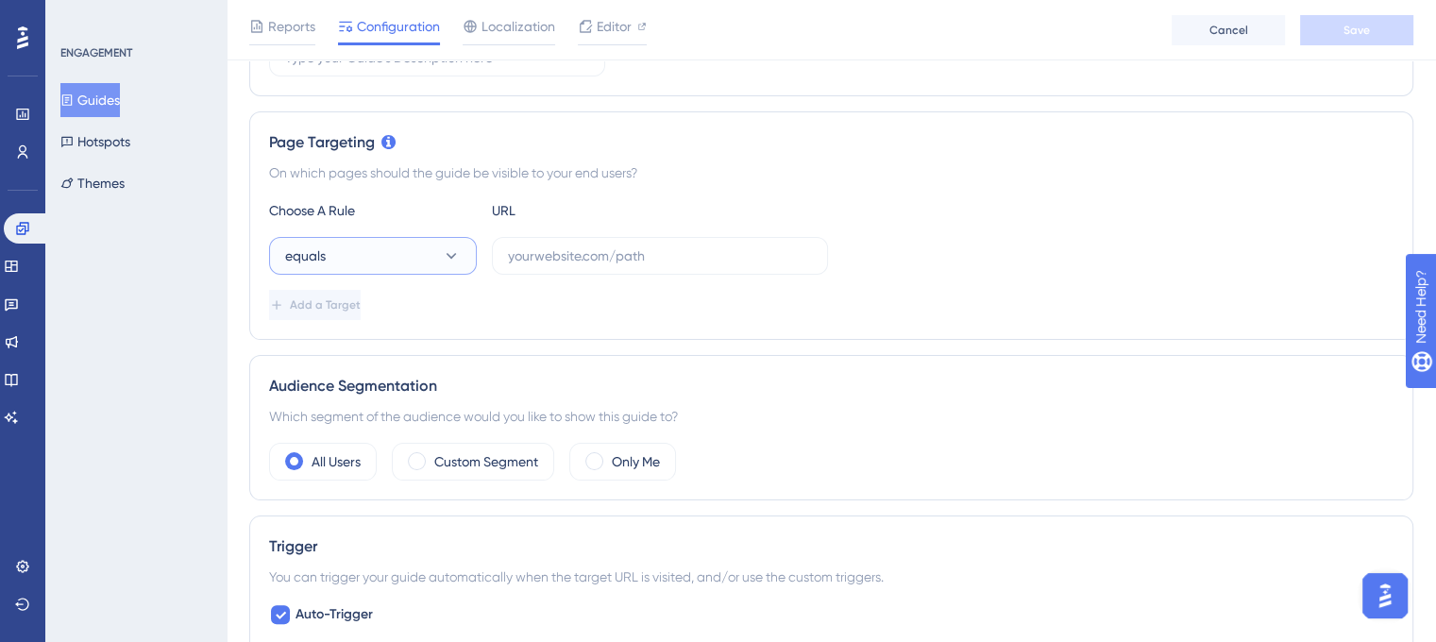
click at [443, 246] on icon at bounding box center [451, 255] width 19 height 19
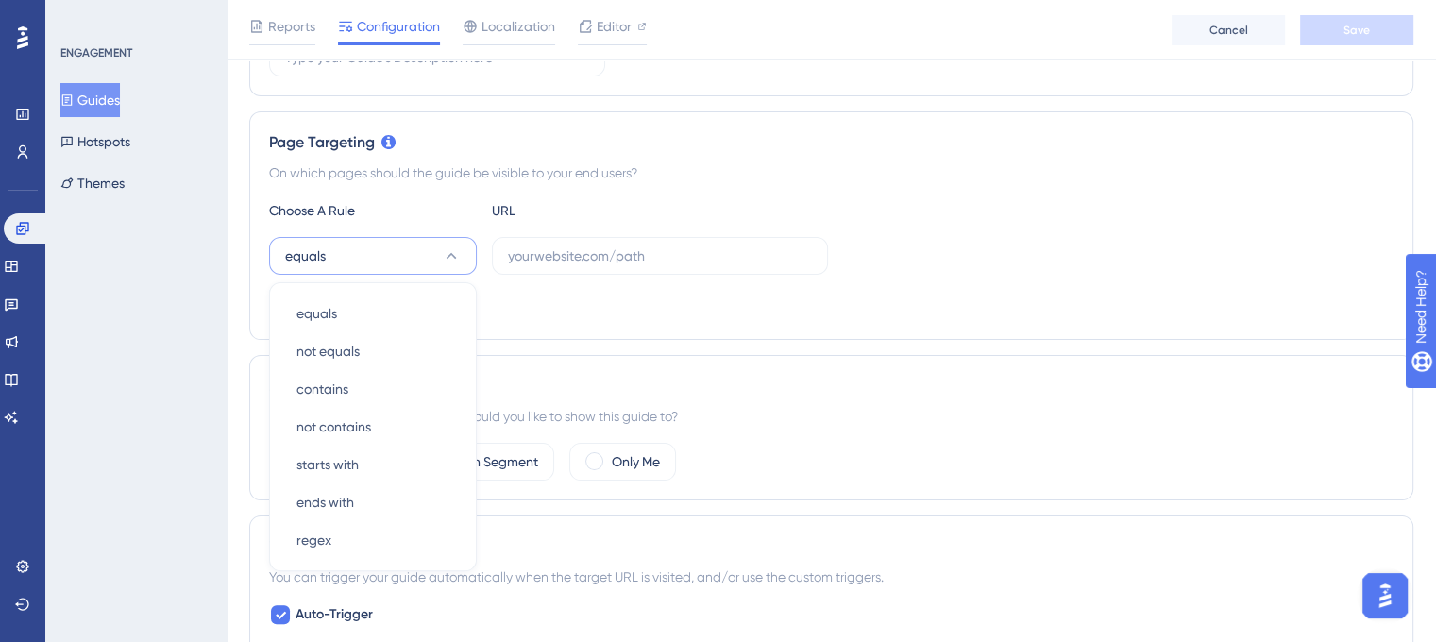
scroll to position [480, 0]
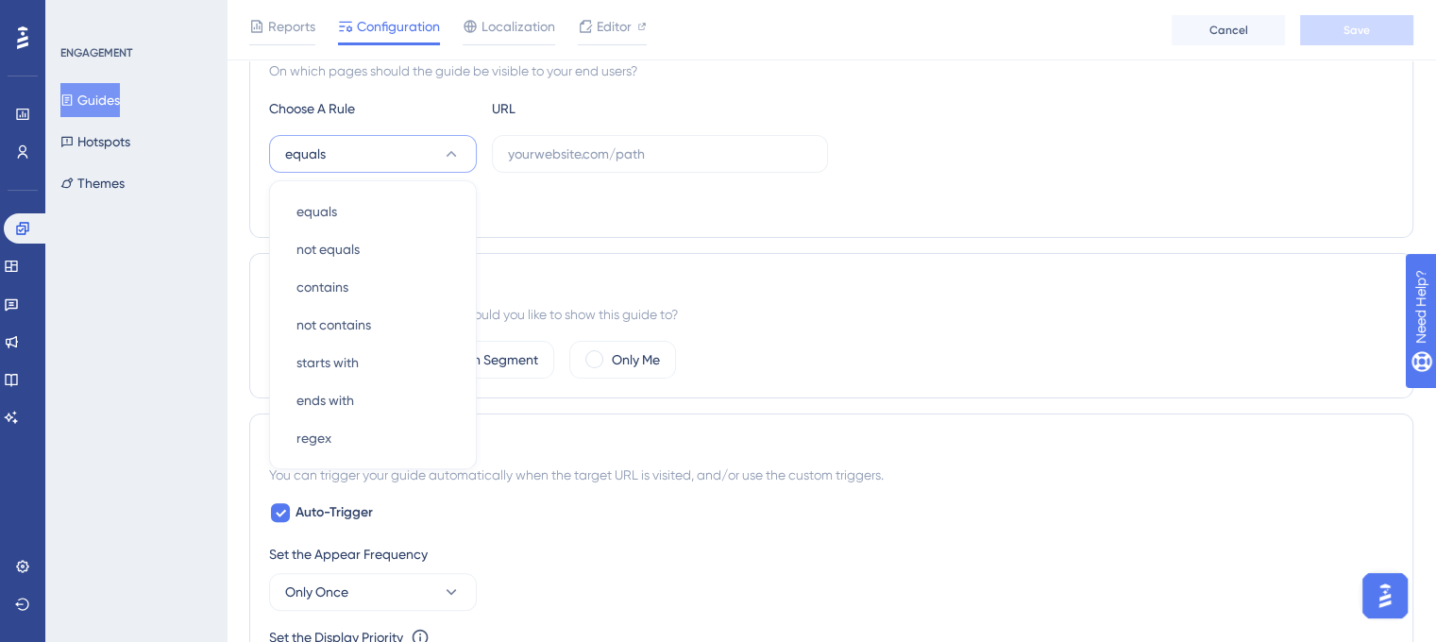
click at [909, 207] on div "Add a Target" at bounding box center [831, 203] width 1124 height 30
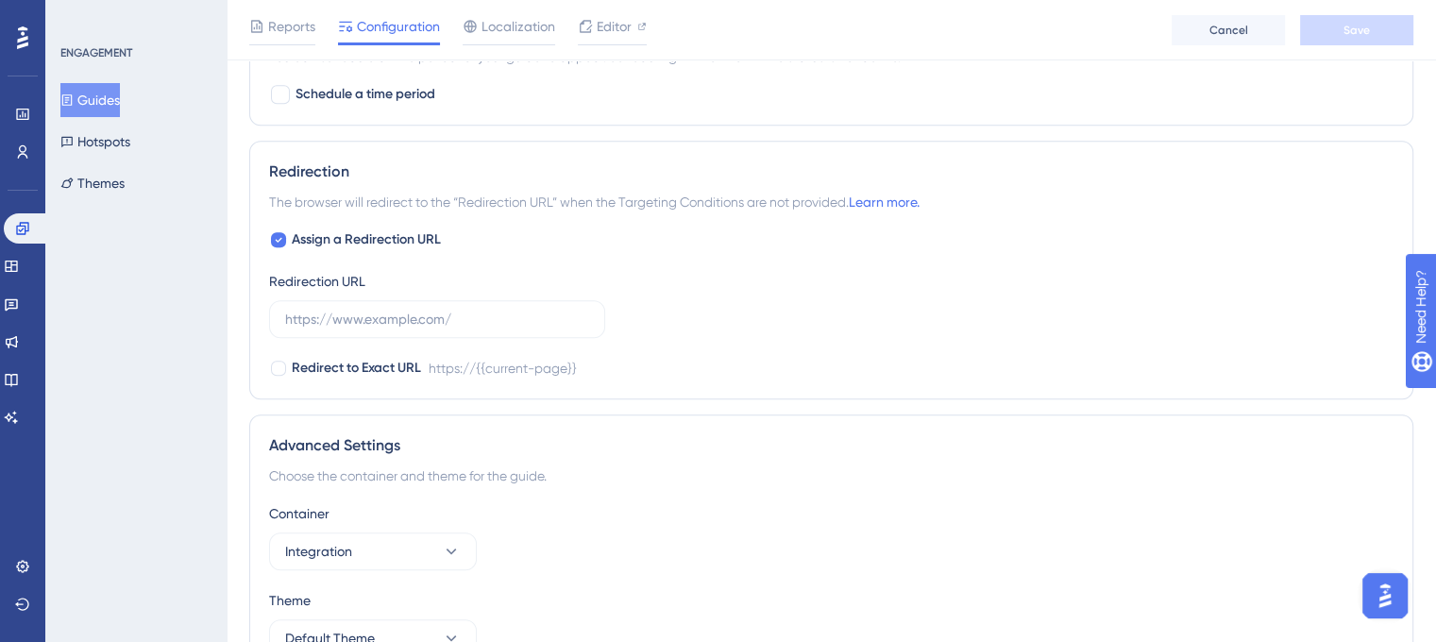
scroll to position [1365, 0]
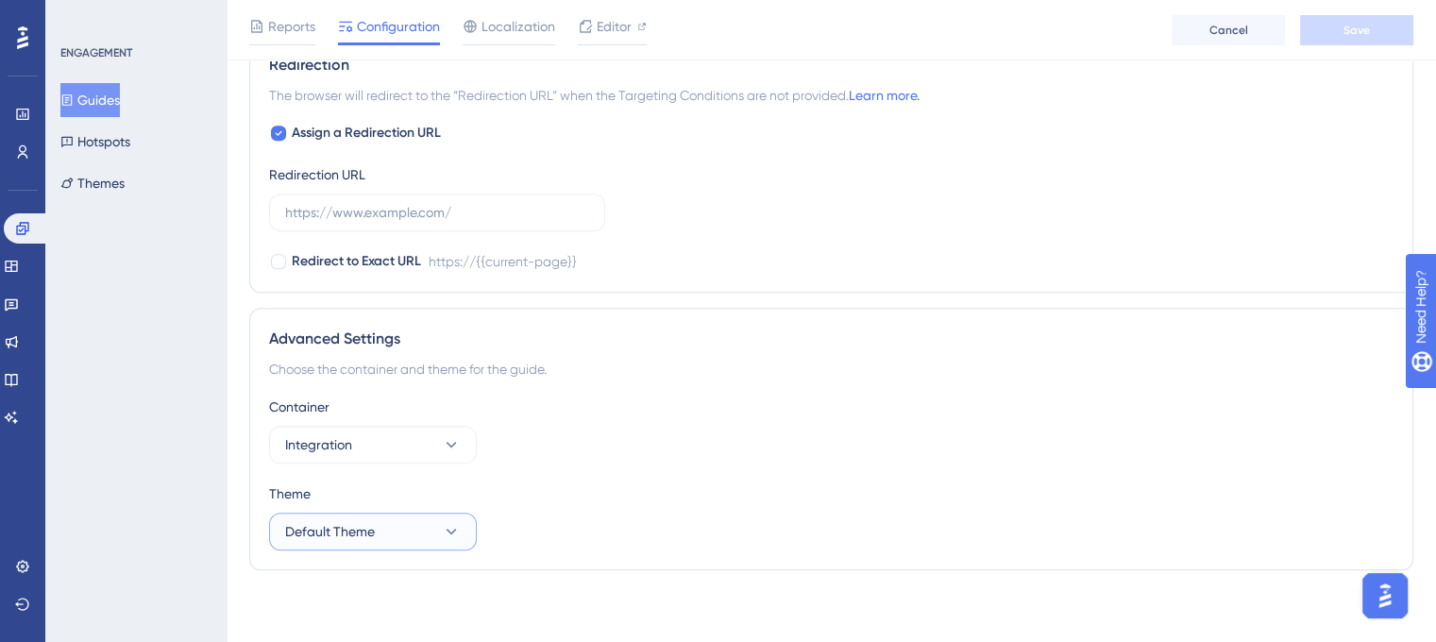
click at [412, 532] on button "Default Theme" at bounding box center [373, 532] width 208 height 38
click at [450, 448] on icon at bounding box center [451, 444] width 19 height 19
click at [673, 482] on div "Theme" at bounding box center [831, 493] width 1124 height 23
click at [425, 431] on button "Integration" at bounding box center [373, 445] width 208 height 38
click at [631, 471] on div "Container Integration Integration Integration Production Production Theme Defau…" at bounding box center [831, 473] width 1124 height 155
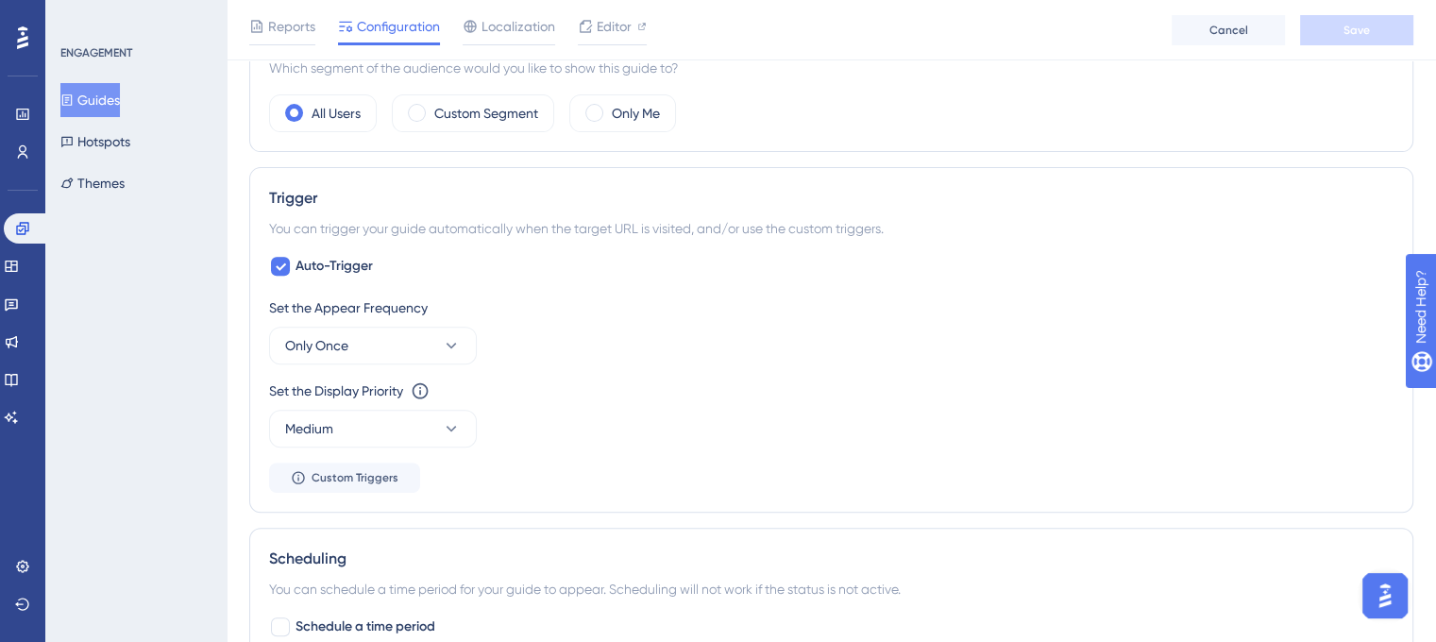
scroll to position [421, 0]
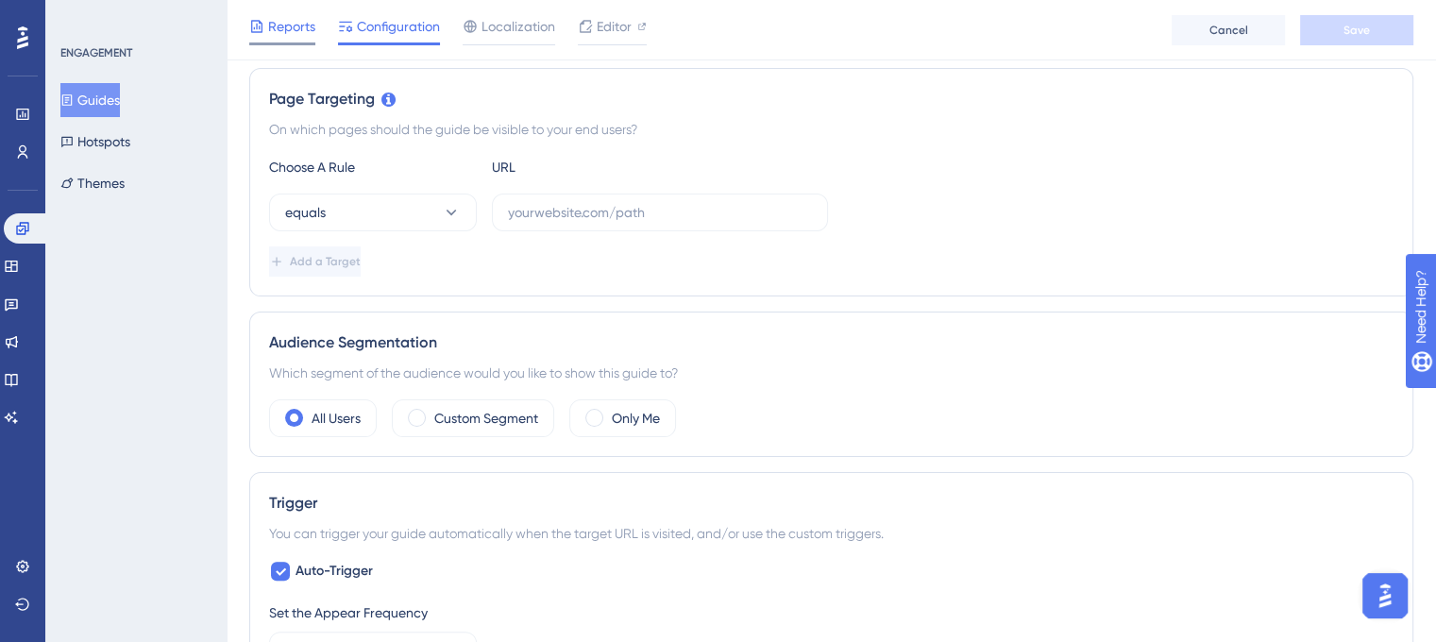
click at [311, 34] on span "Reports" at bounding box center [291, 26] width 47 height 23
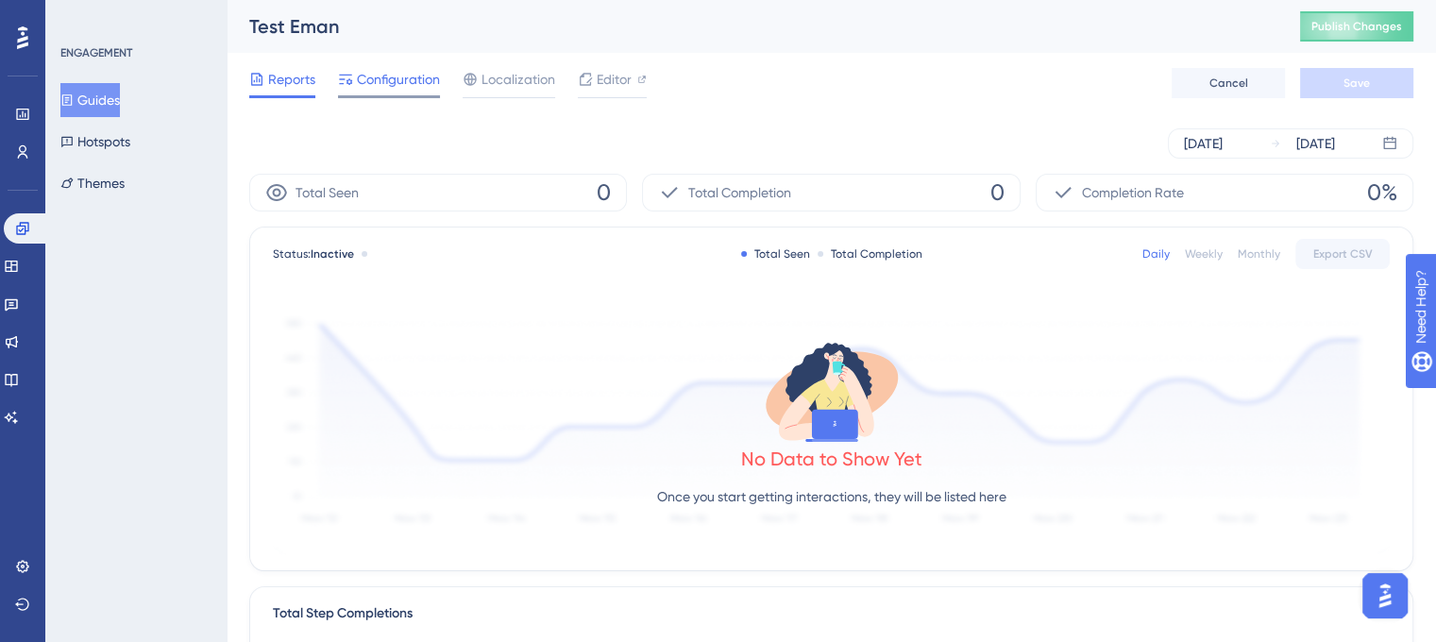
click at [364, 78] on span "Configuration" at bounding box center [398, 79] width 83 height 23
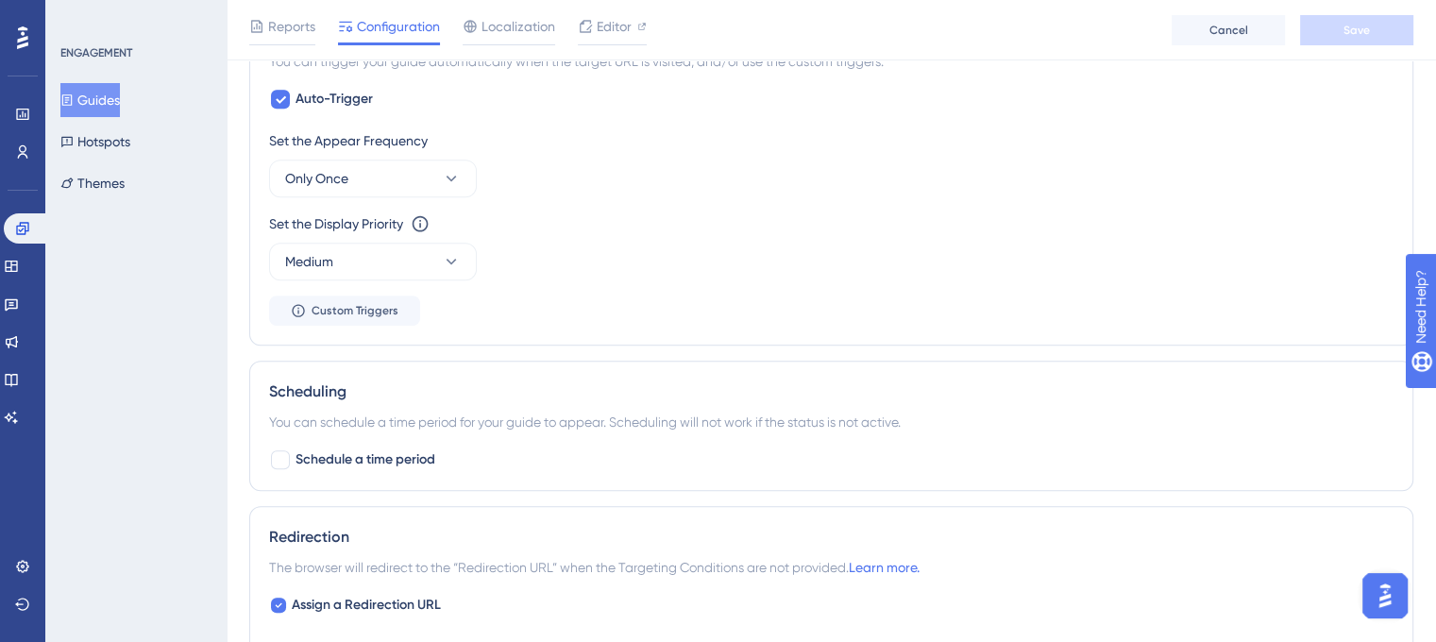
scroll to position [421, 0]
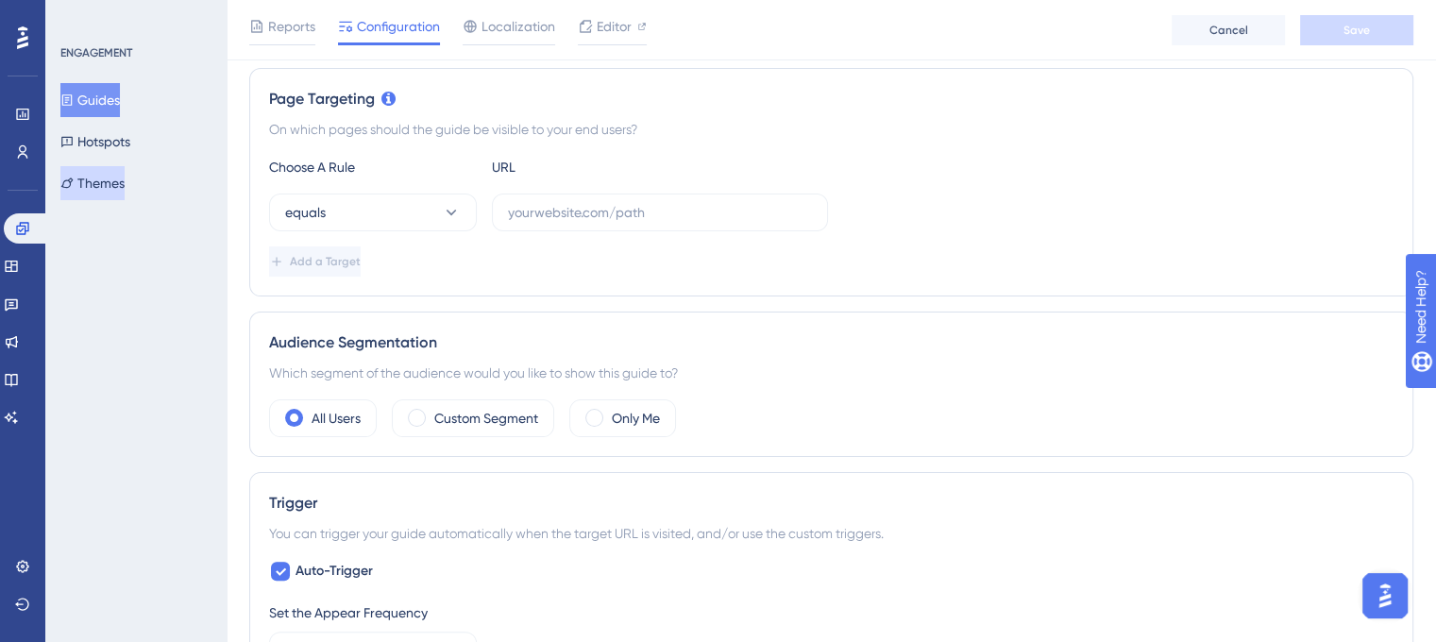
click at [125, 181] on button "Themes" at bounding box center [92, 183] width 64 height 34
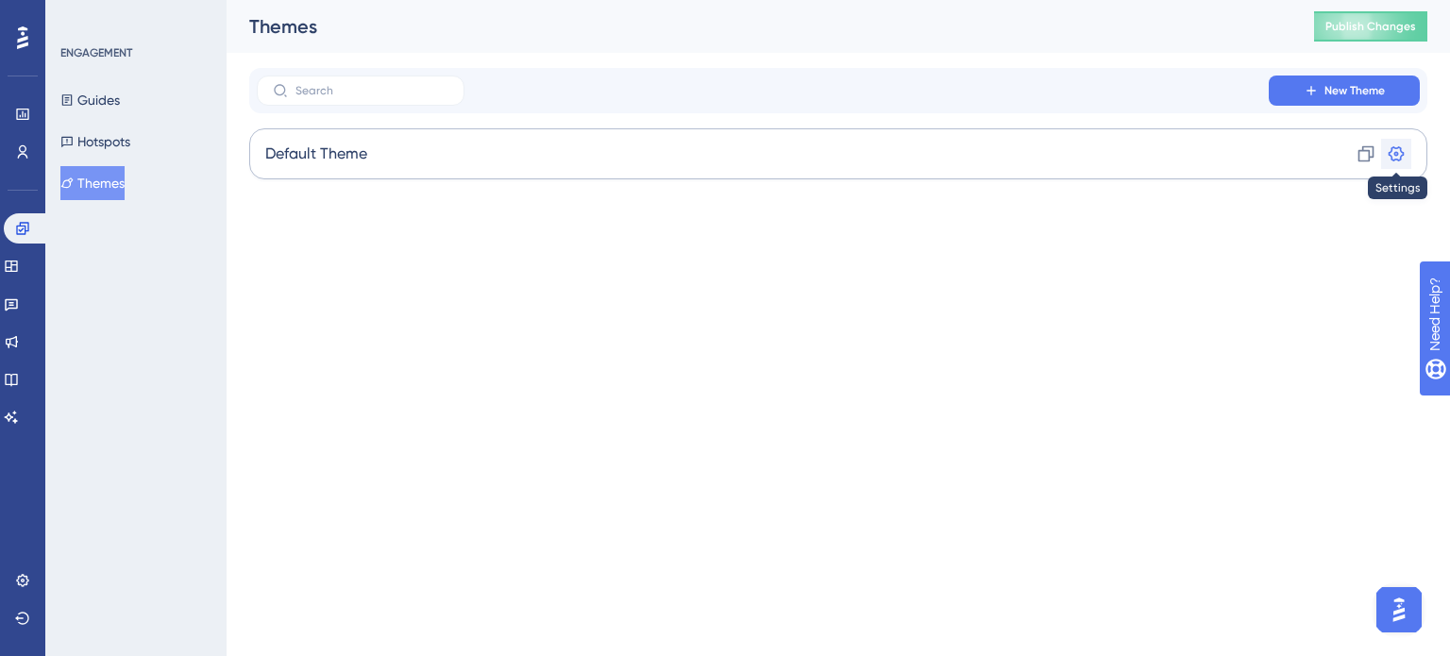
click at [1393, 155] on icon at bounding box center [1396, 153] width 19 height 19
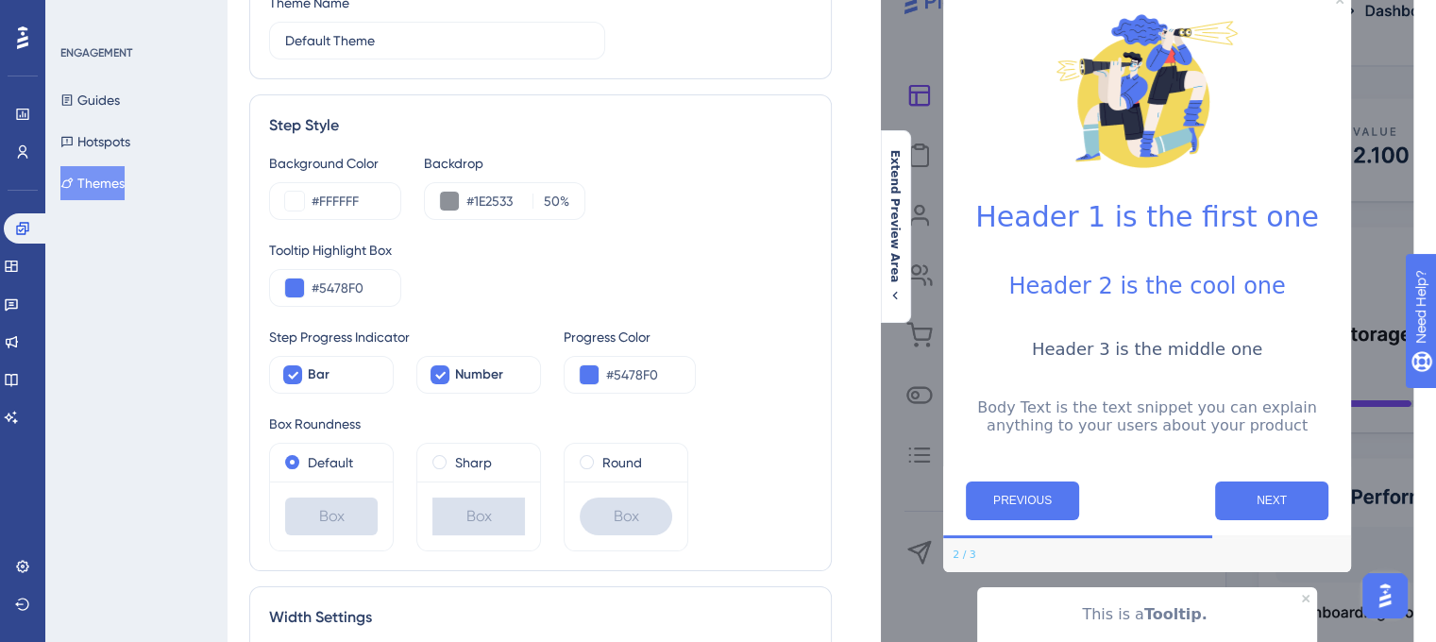
scroll to position [189, 0]
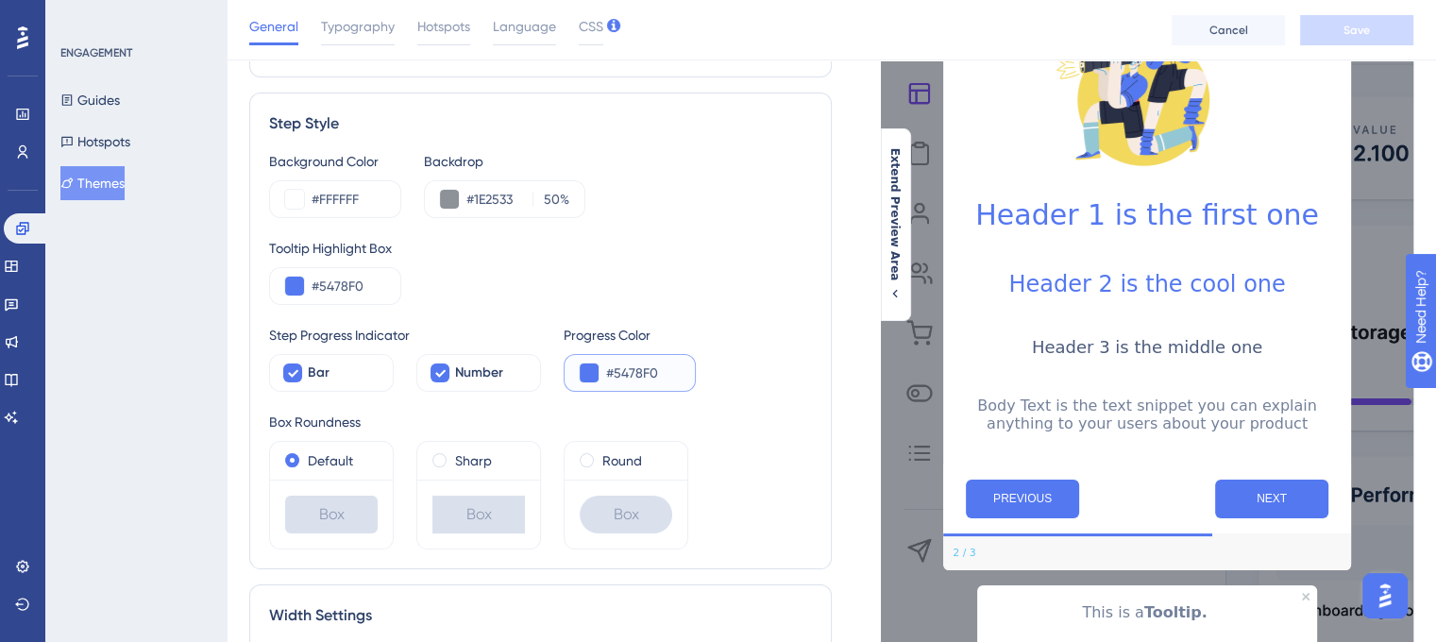
click at [633, 368] on input "#5478F0" at bounding box center [643, 373] width 74 height 23
click at [624, 365] on input "#5478F0" at bounding box center [643, 373] width 74 height 23
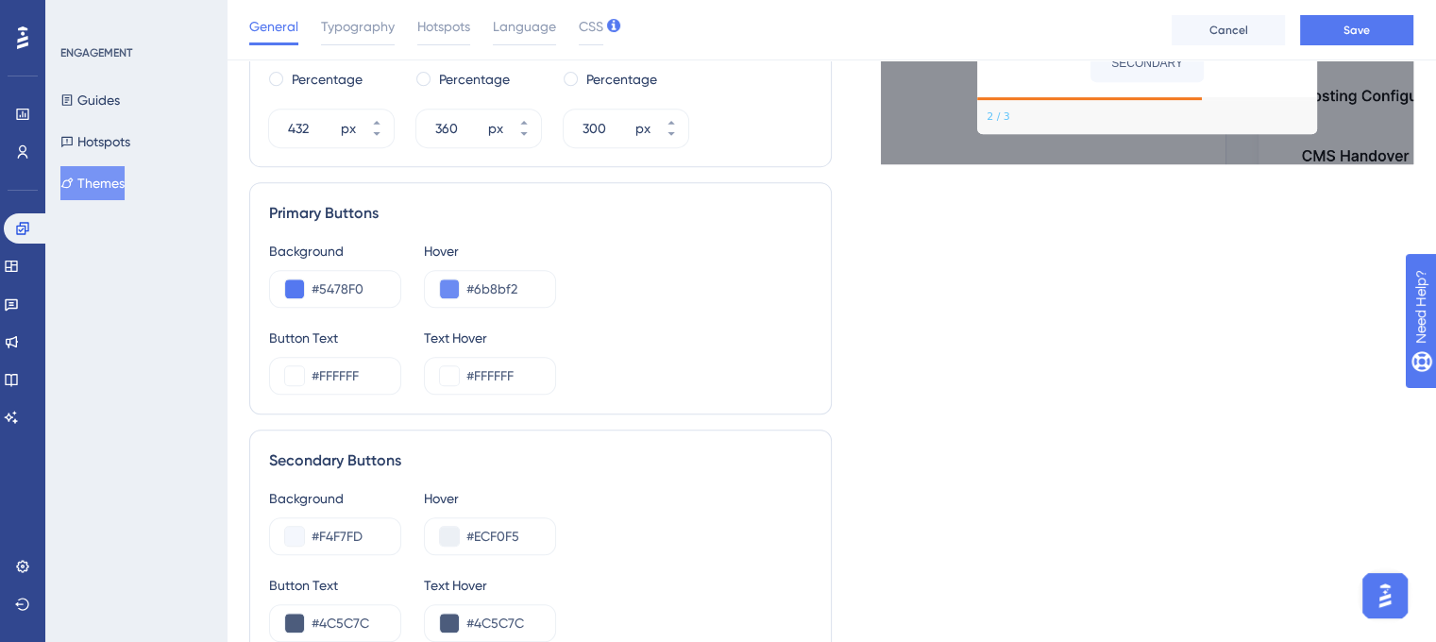
scroll to position [1116, 0]
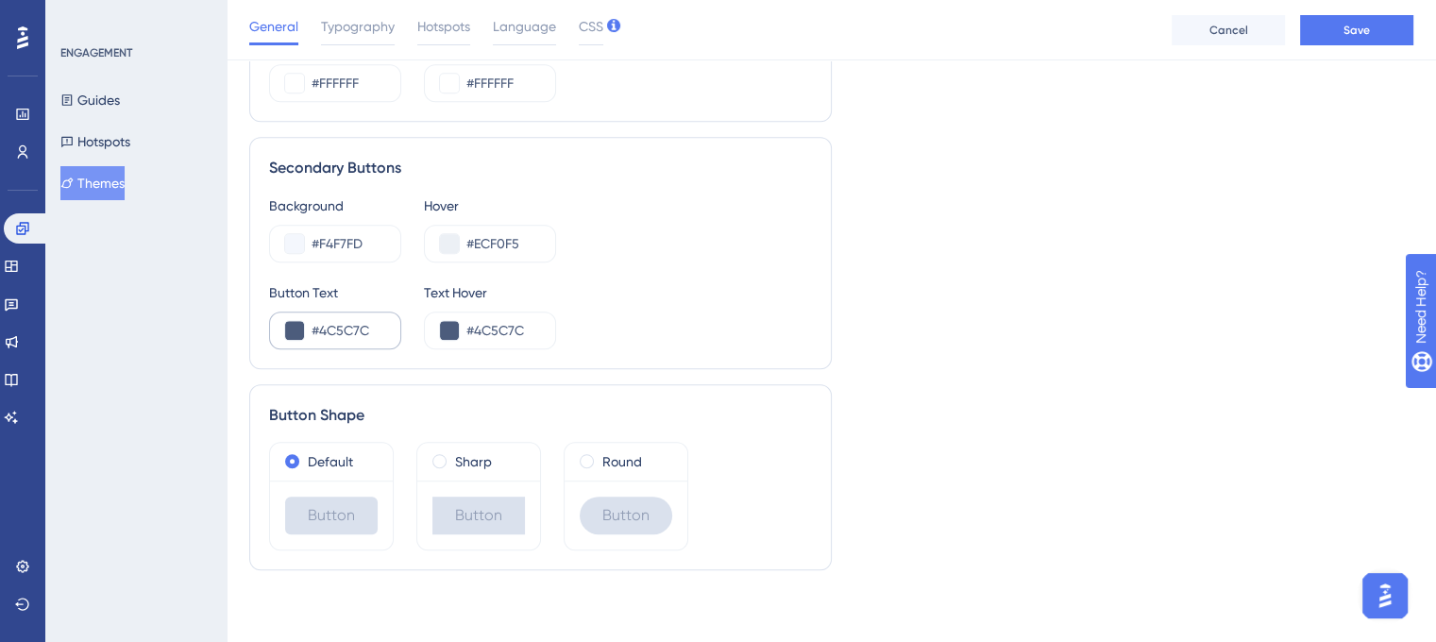
type input "#F37920"
click at [357, 319] on input "#4C5C7C" at bounding box center [349, 330] width 74 height 23
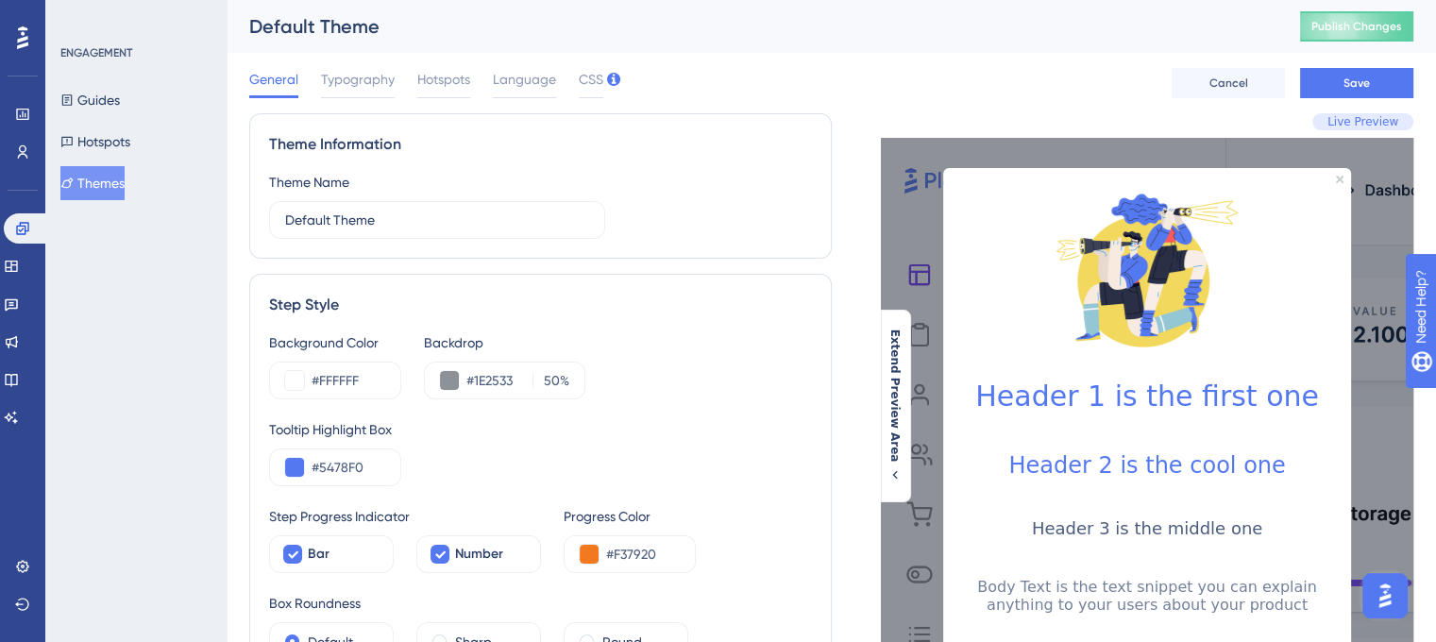
scroll to position [0, 0]
click at [452, 227] on input "Default Theme" at bounding box center [437, 220] width 304 height 21
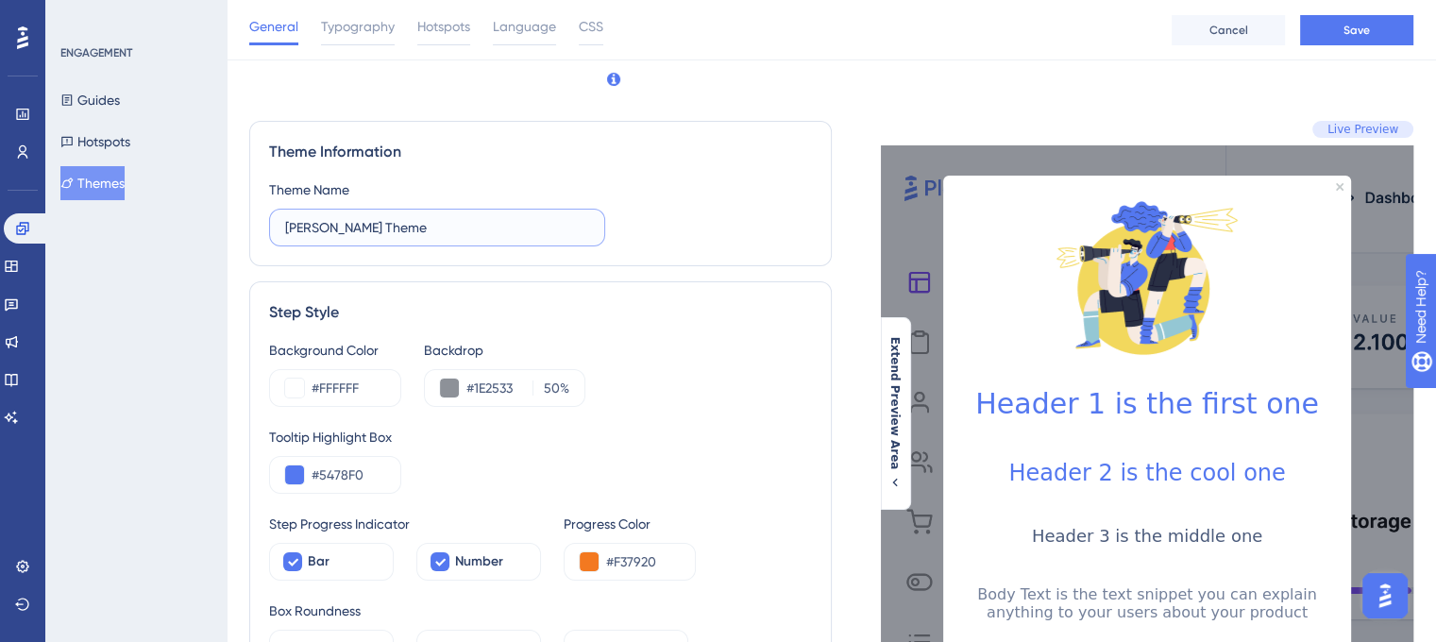
scroll to position [177, 0]
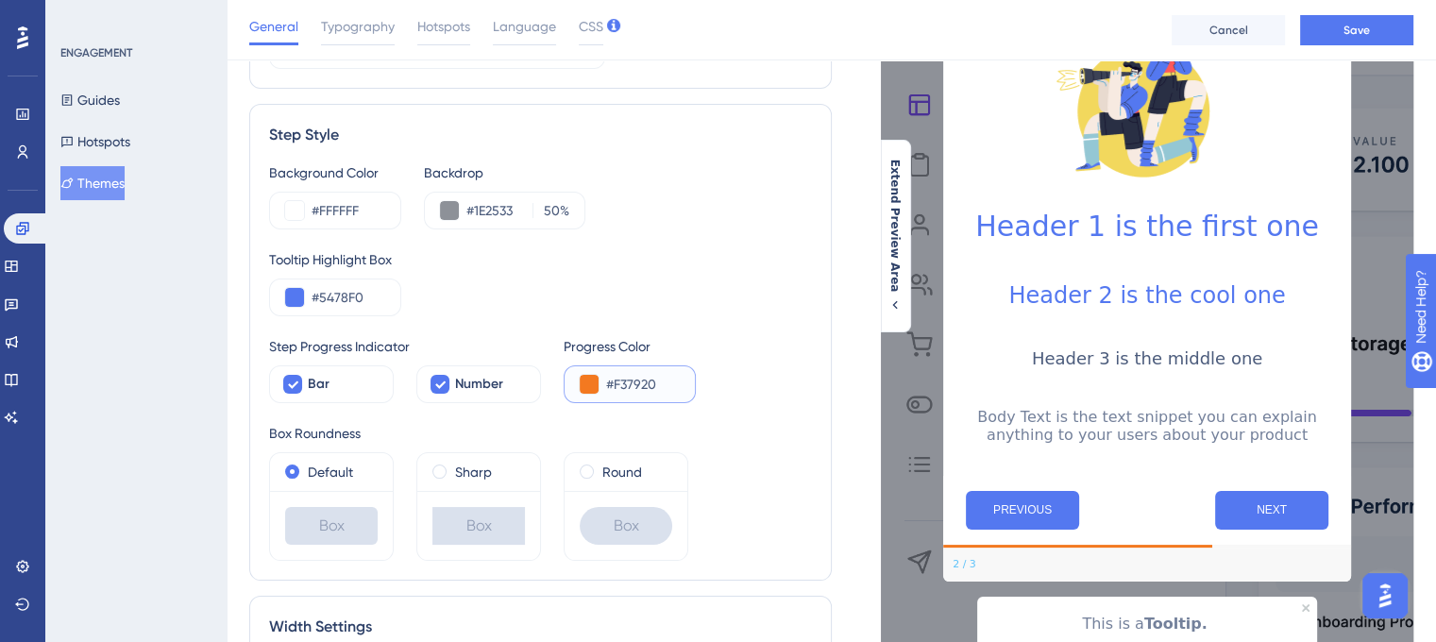
click at [648, 388] on input "#F37920" at bounding box center [643, 384] width 74 height 23
click at [684, 380] on div "#F37920" at bounding box center [630, 384] width 132 height 38
click at [668, 383] on input "#F37920" at bounding box center [643, 384] width 74 height 23
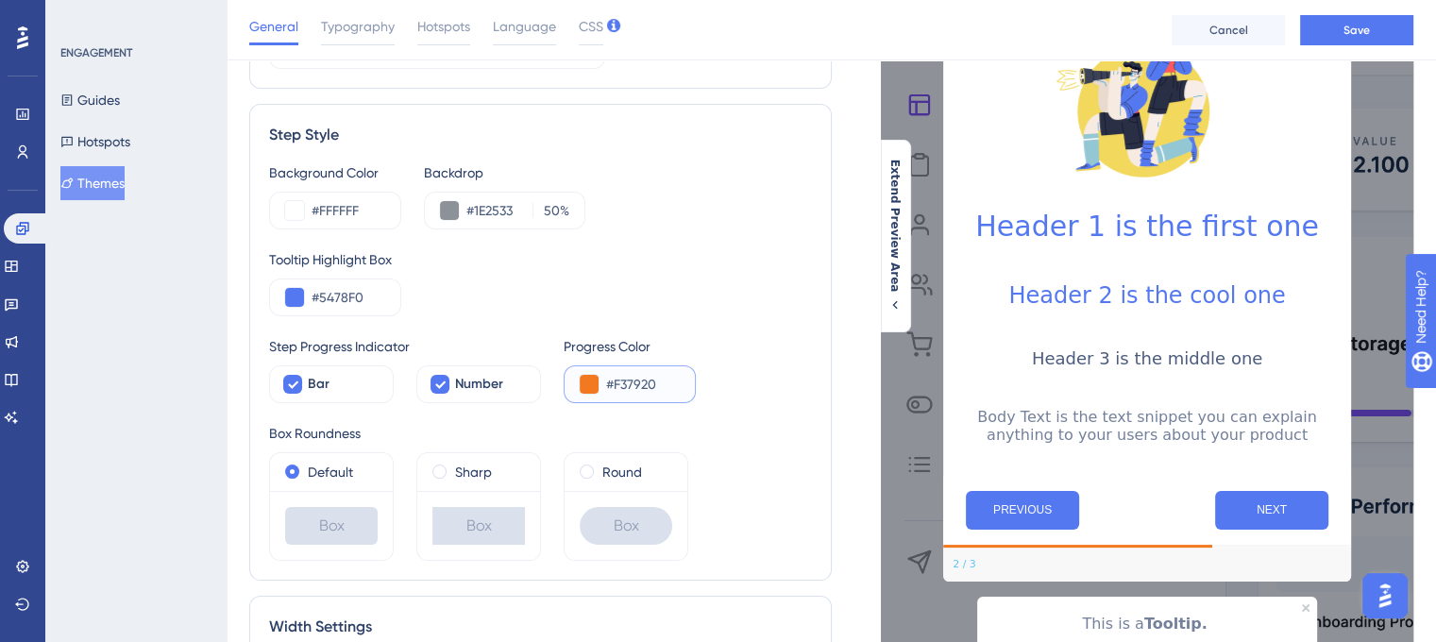
type input "Default Theme"
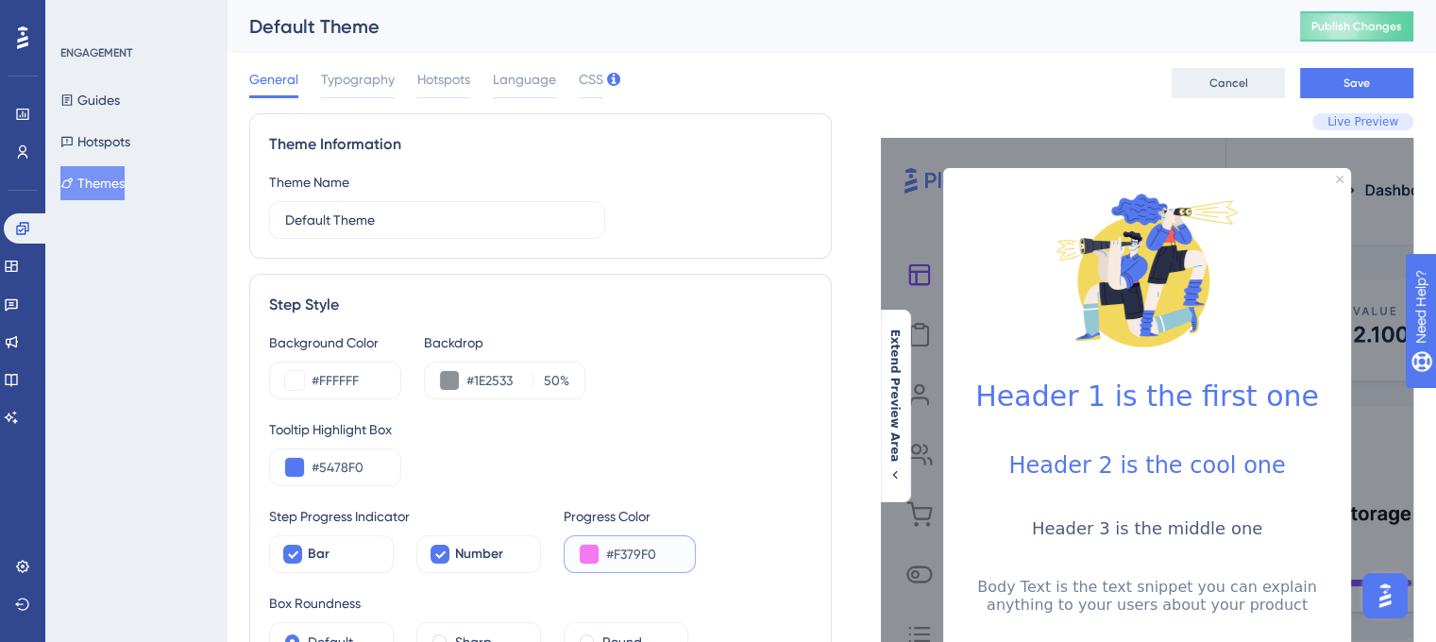
type input "#F379F0"
click at [1227, 81] on span "Cancel" at bounding box center [1228, 83] width 39 height 15
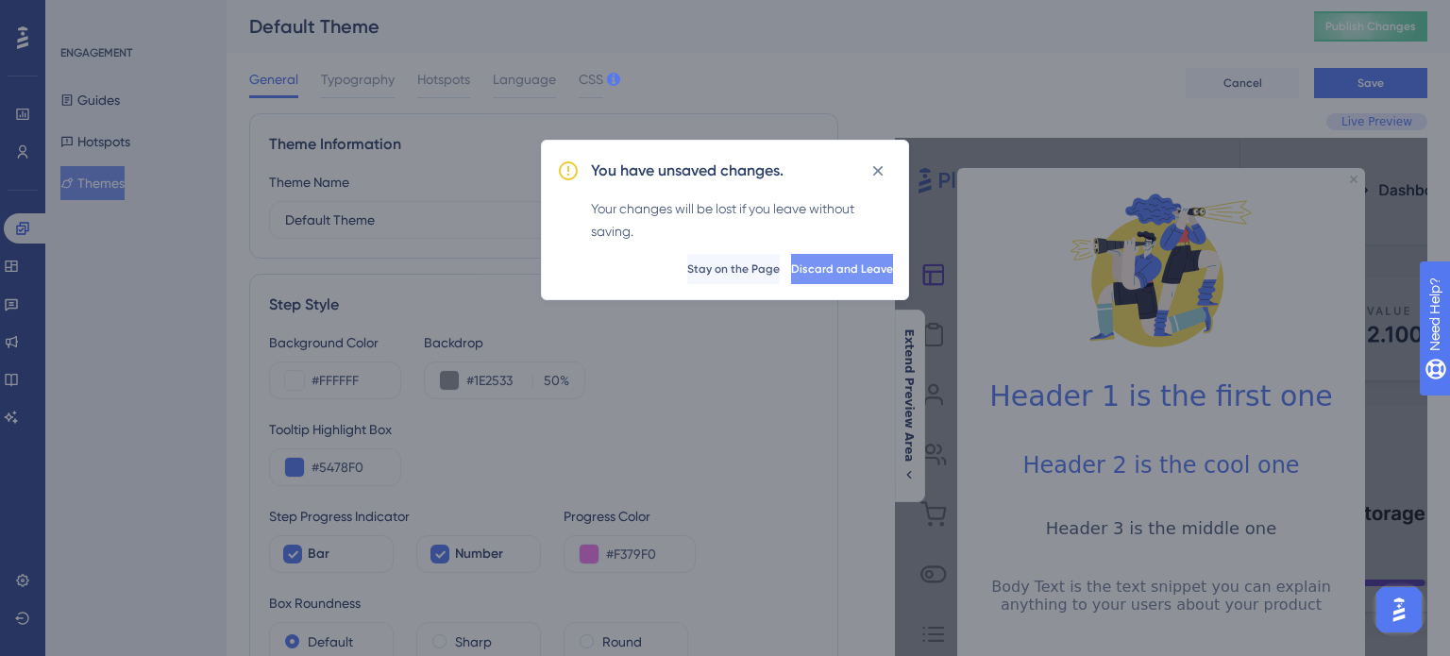
click at [828, 268] on span "Discard and Leave" at bounding box center [842, 269] width 102 height 15
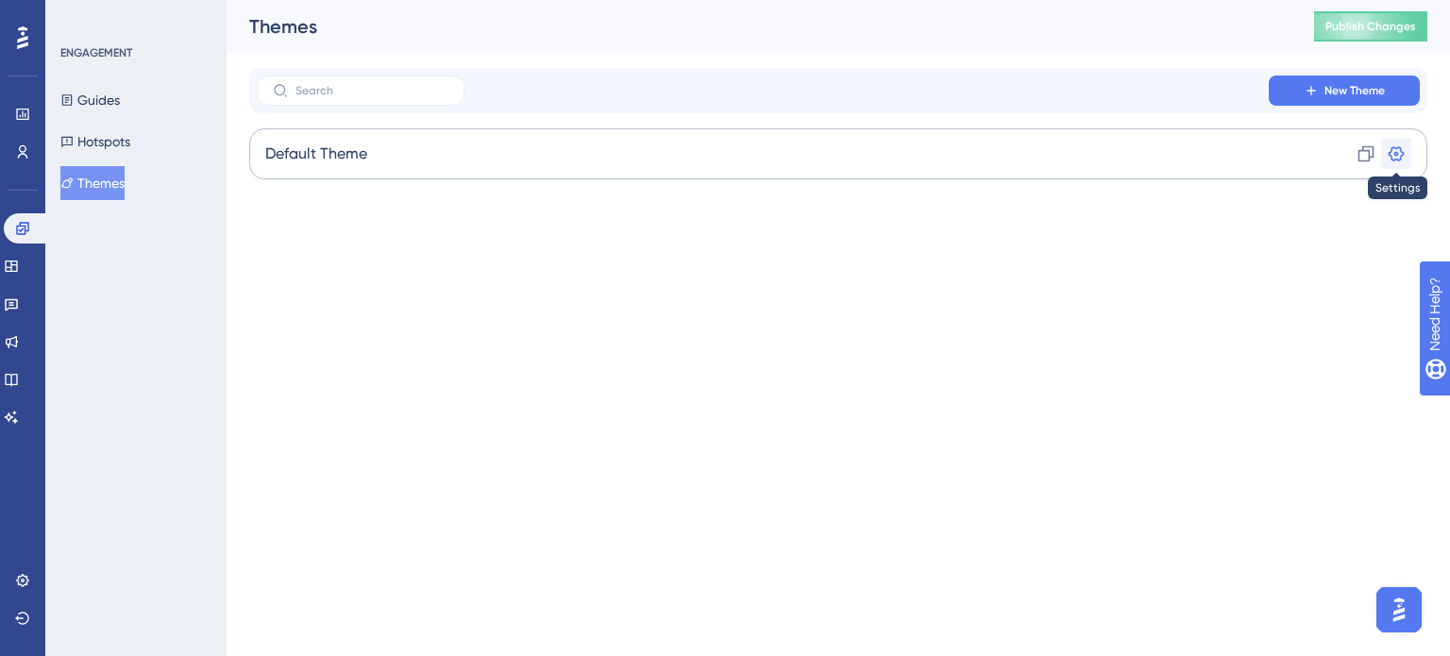
click at [1401, 155] on icon at bounding box center [1397, 153] width 16 height 15
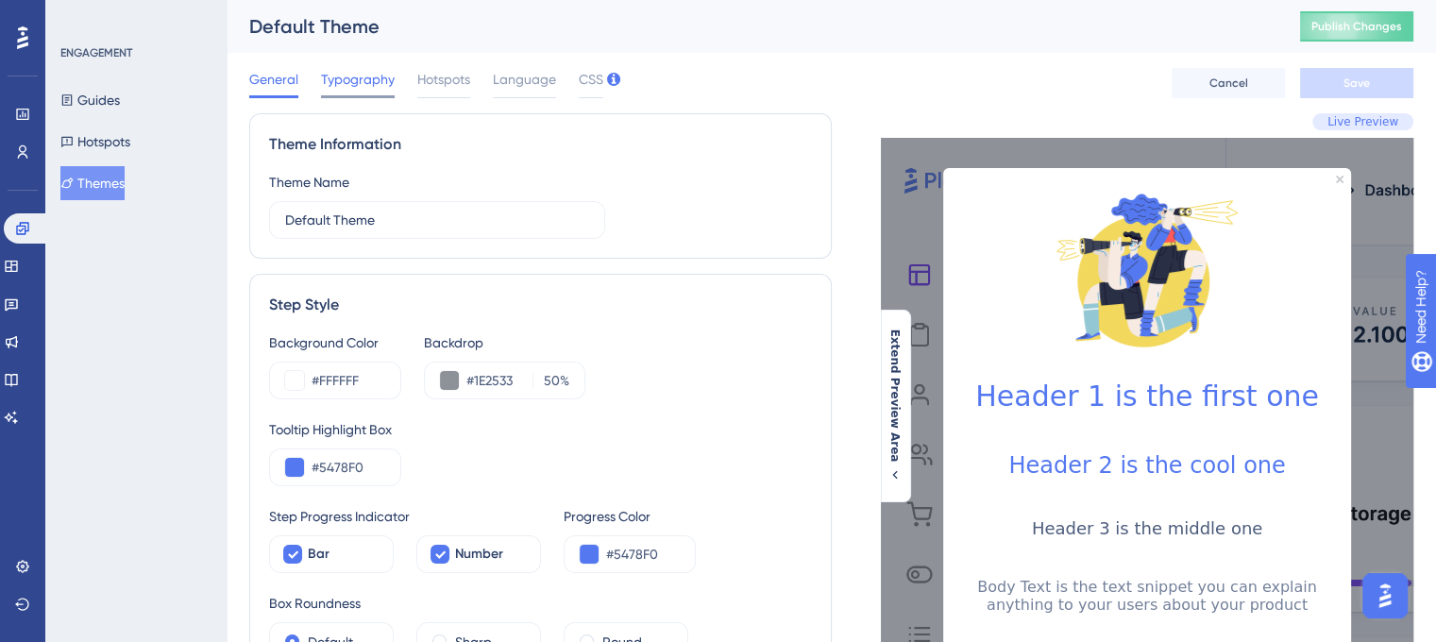
click at [358, 79] on span "Typography" at bounding box center [358, 79] width 74 height 23
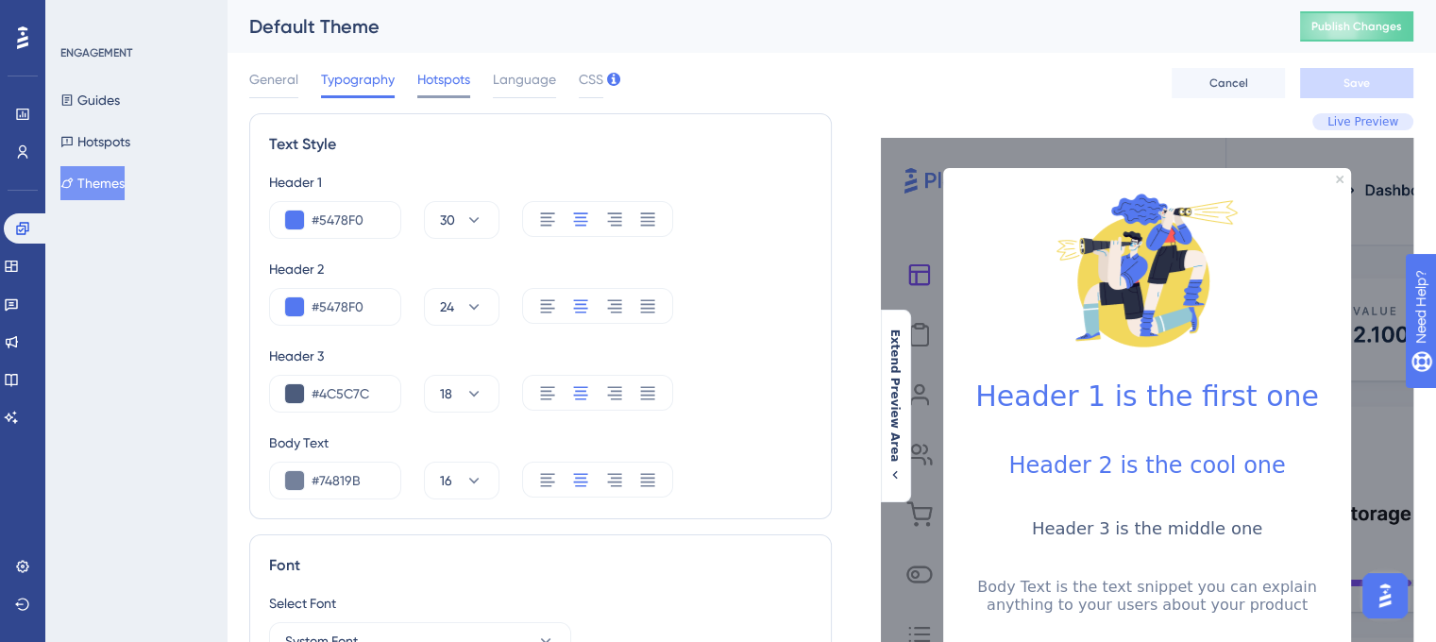
drag, startPoint x: 275, startPoint y: 87, endPoint x: 446, endPoint y: 95, distance: 171.1
click at [276, 89] on span "General" at bounding box center [273, 79] width 49 height 23
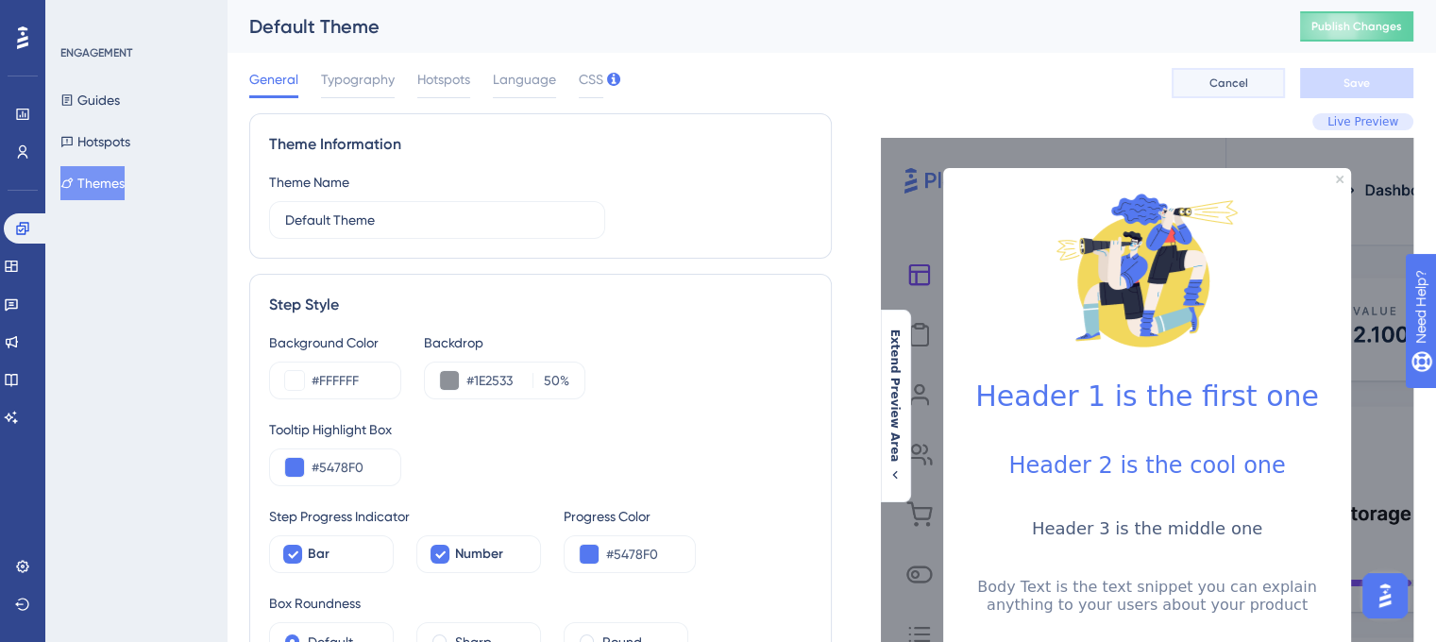
click at [1238, 84] on span "Cancel" at bounding box center [1228, 83] width 39 height 15
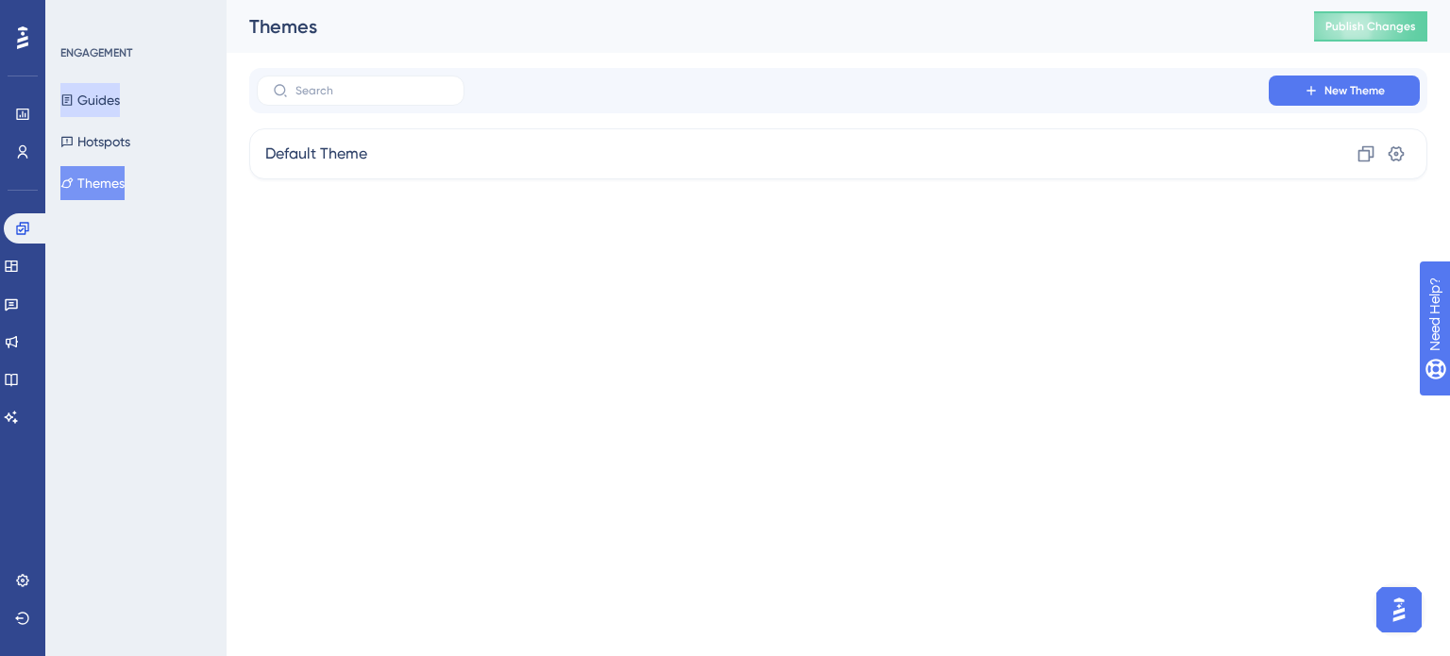
click at [117, 91] on button "Guides" at bounding box center [89, 100] width 59 height 34
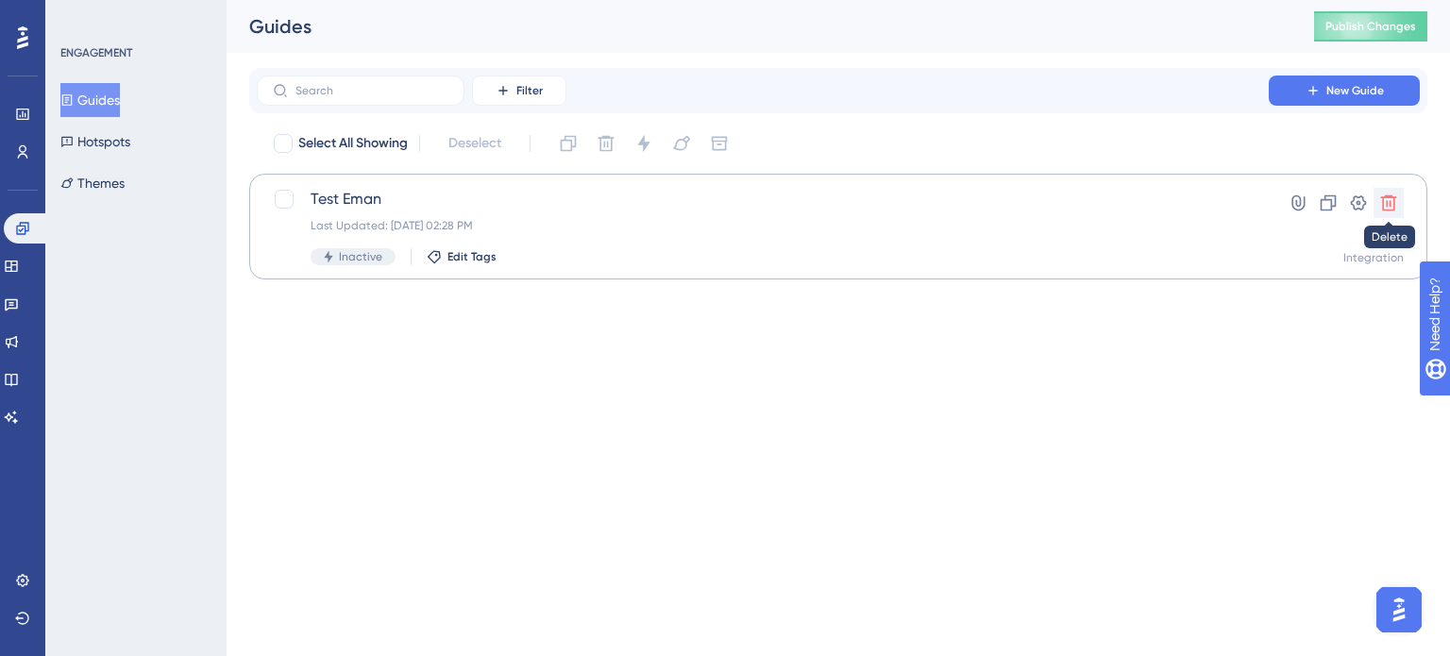
click at [1396, 199] on icon at bounding box center [1388, 203] width 19 height 19
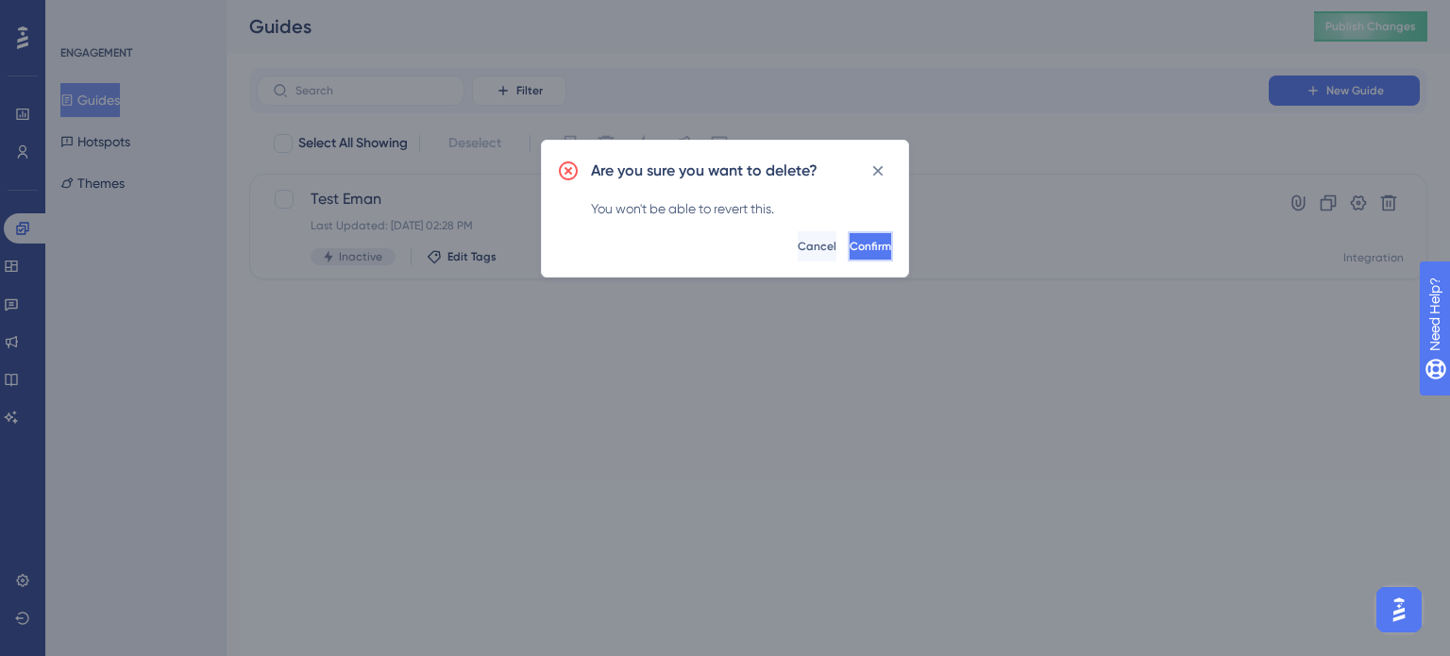
click at [860, 254] on button "Confirm" at bounding box center [870, 246] width 45 height 30
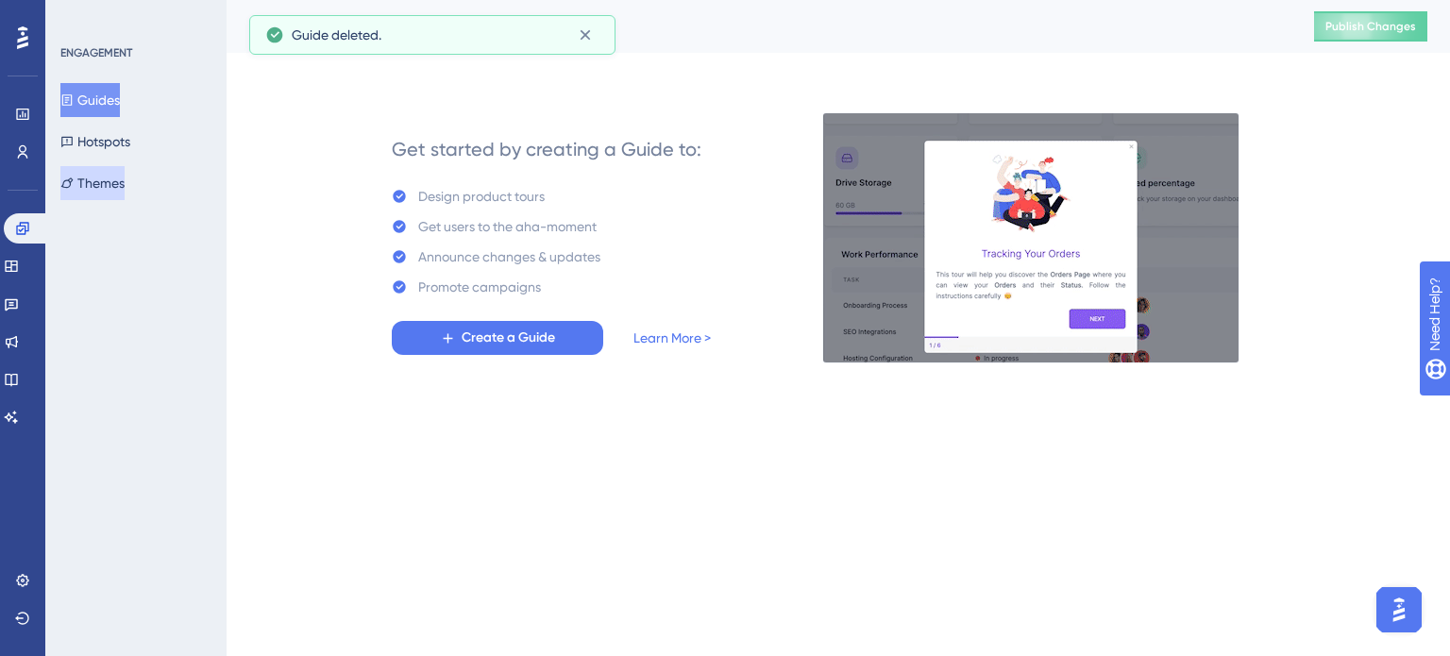
click at [113, 181] on button "Themes" at bounding box center [92, 183] width 64 height 34
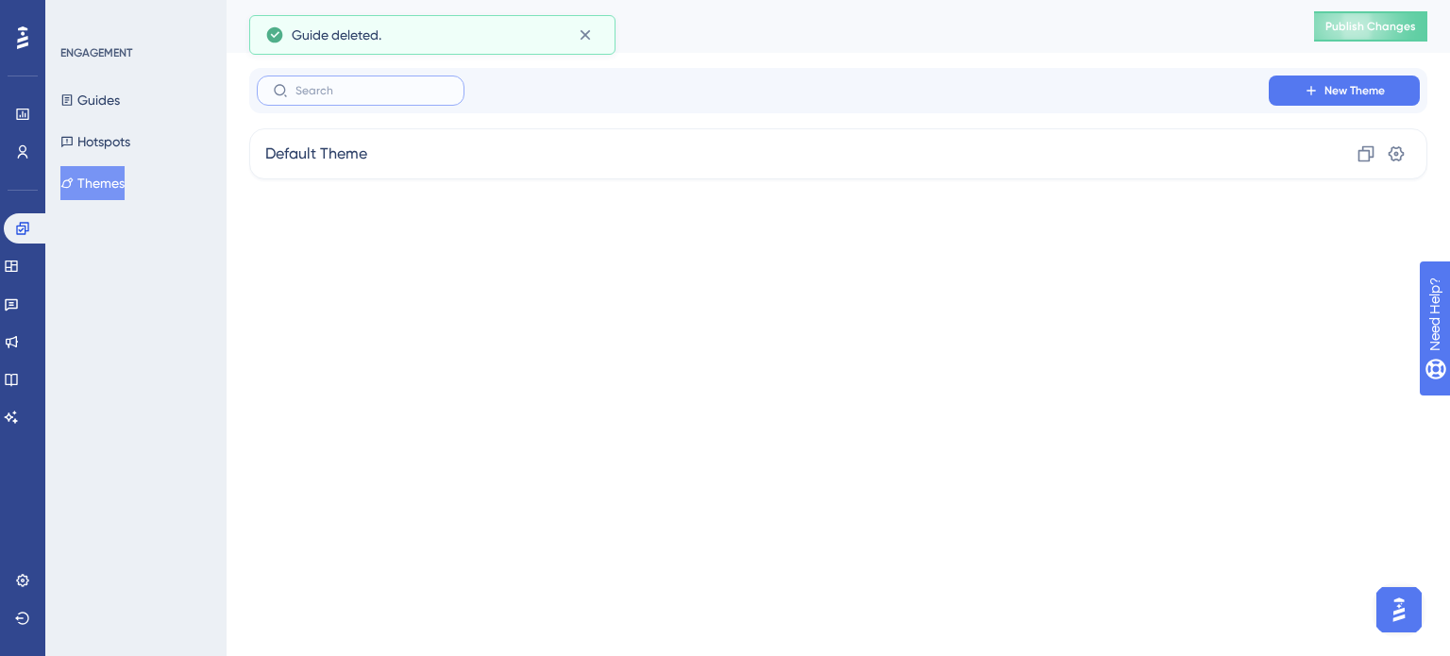
click at [370, 91] on input "text" at bounding box center [372, 90] width 153 height 13
click at [113, 112] on button "Guides" at bounding box center [89, 100] width 59 height 34
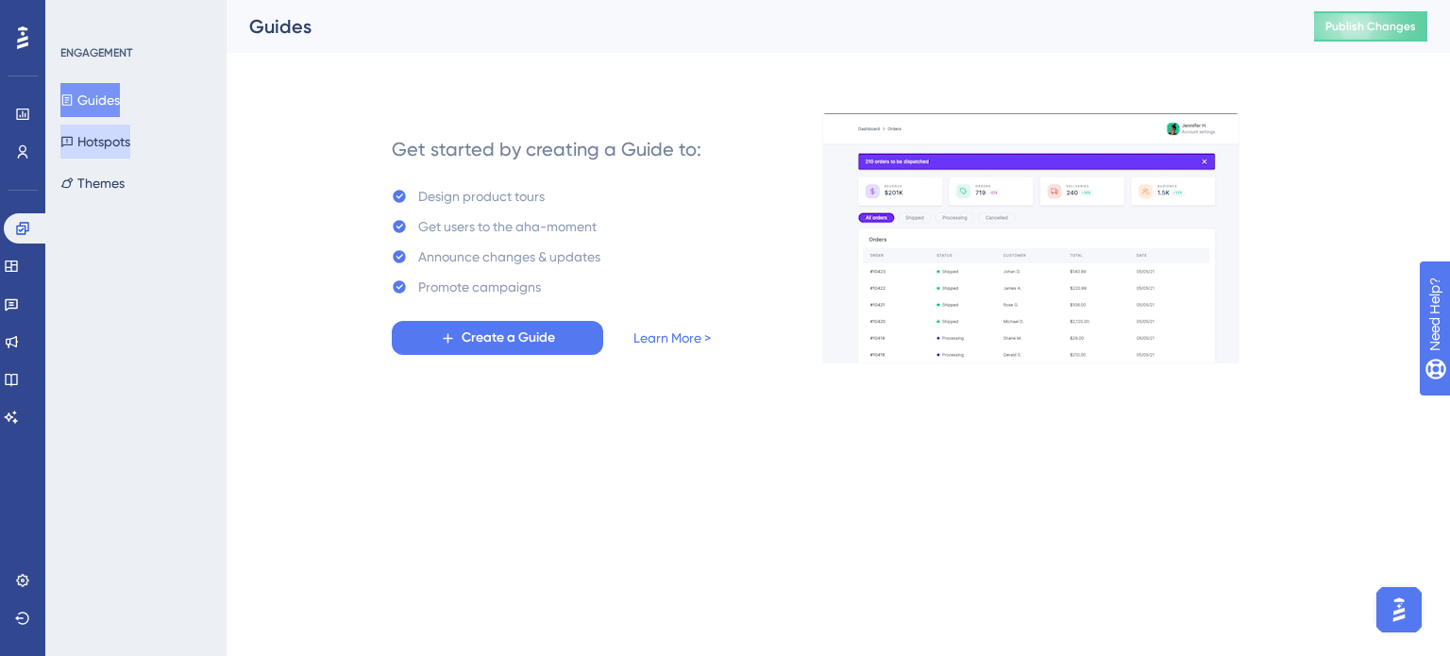
click at [109, 135] on button "Hotspots" at bounding box center [95, 142] width 70 height 34
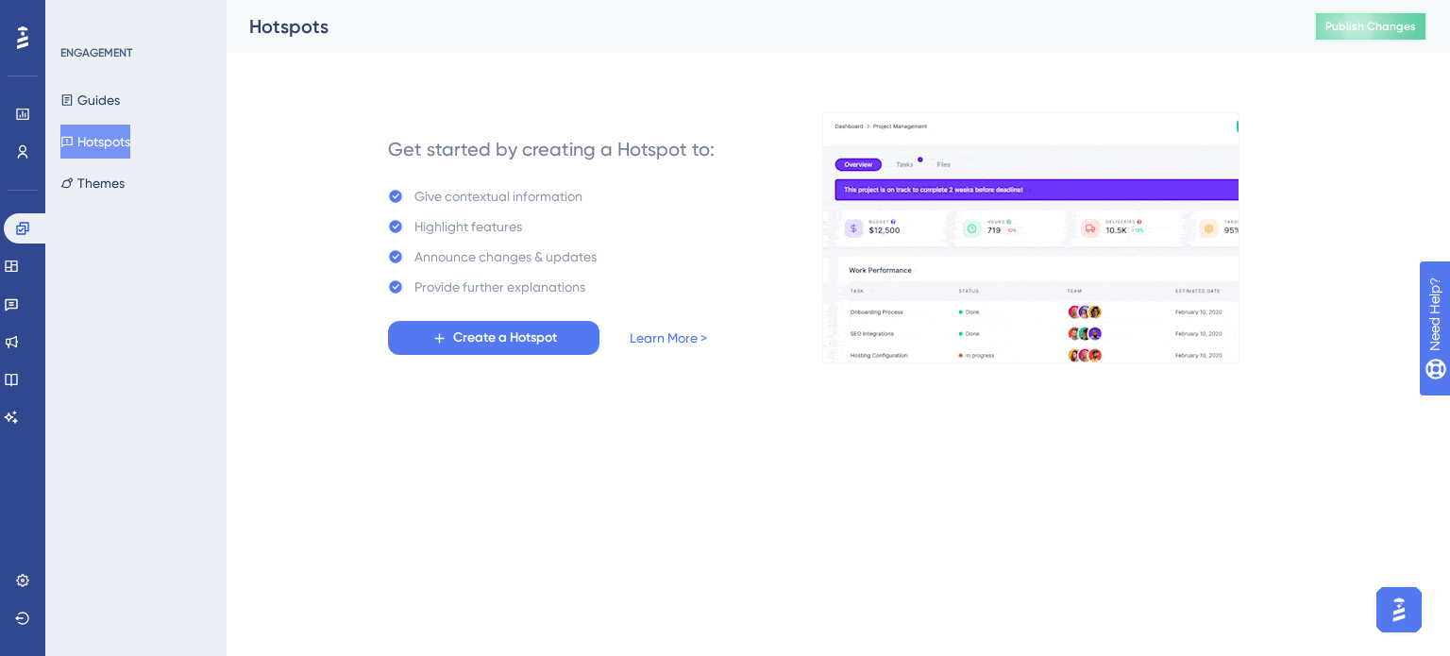
click at [1410, 25] on button "Publish Changes" at bounding box center [1370, 26] width 113 height 30
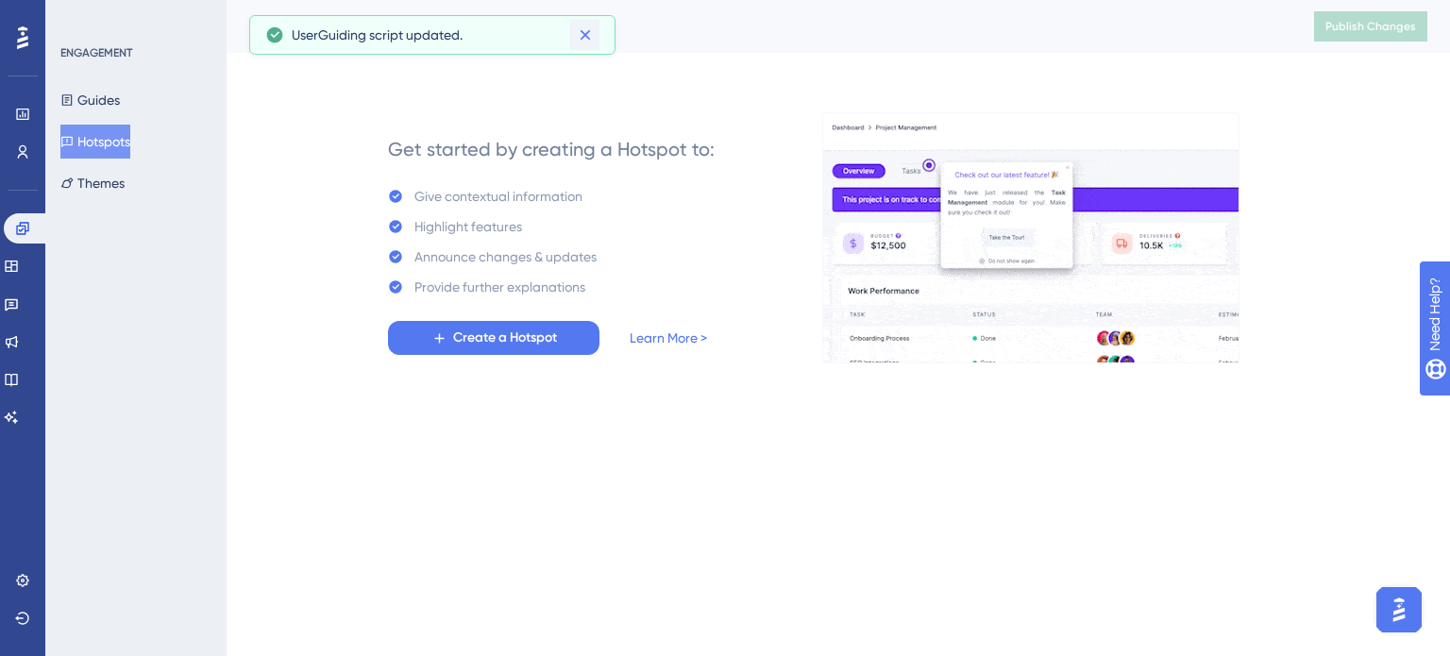
click at [583, 39] on icon at bounding box center [585, 34] width 19 height 19
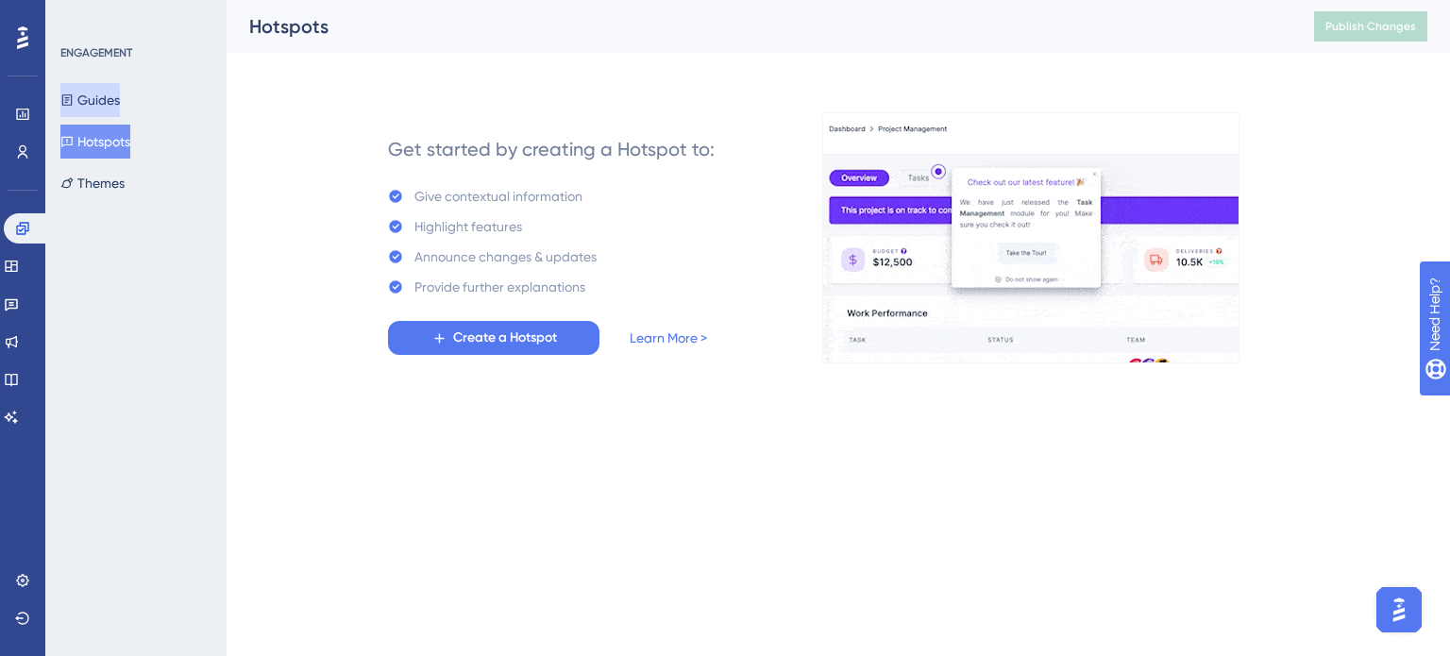
click at [120, 93] on button "Guides" at bounding box center [89, 100] width 59 height 34
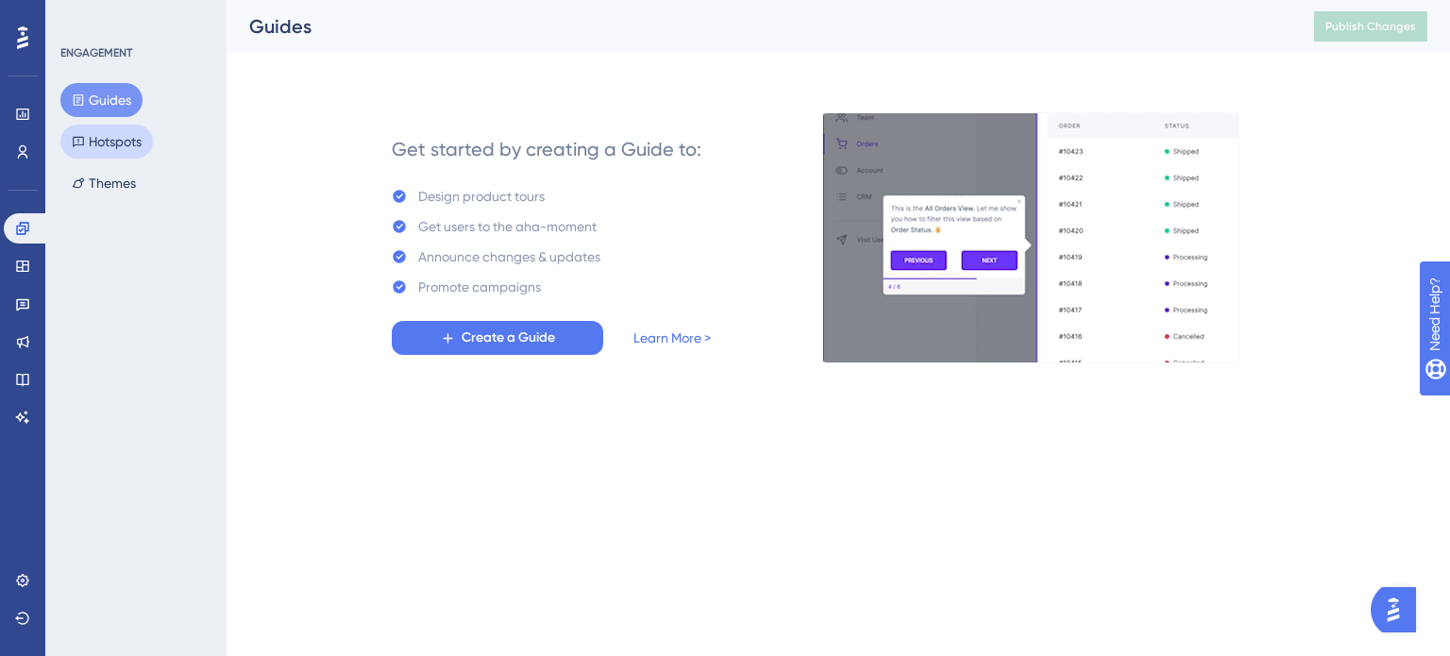
click at [82, 140] on icon at bounding box center [78, 141] width 13 height 13
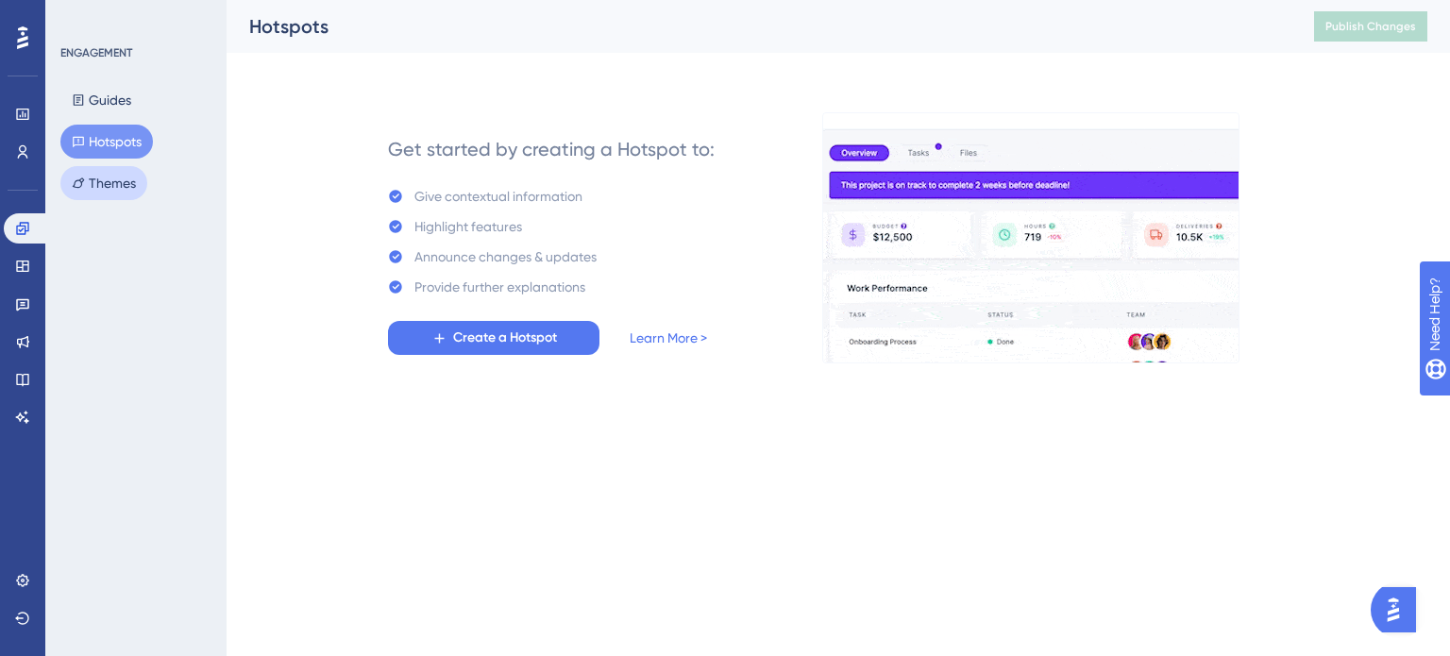
click at [90, 186] on button "Themes" at bounding box center [103, 183] width 87 height 34
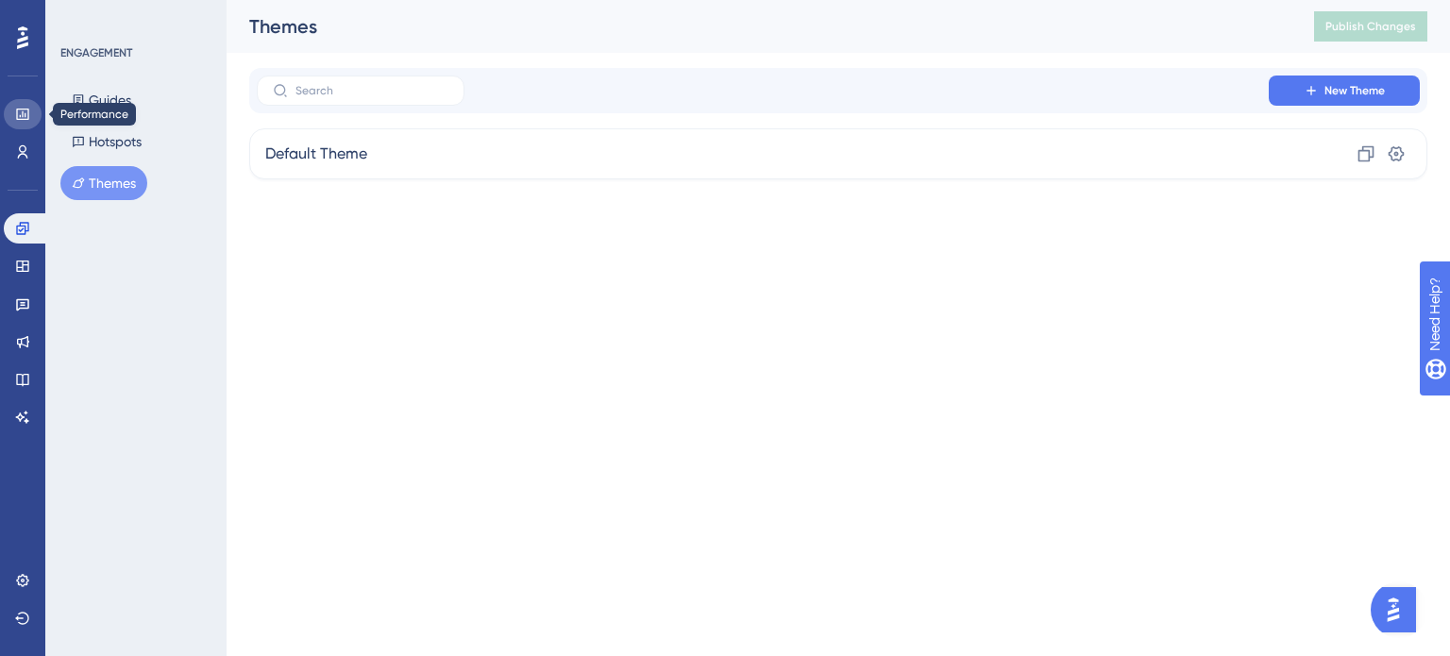
click at [11, 110] on link at bounding box center [23, 114] width 38 height 30
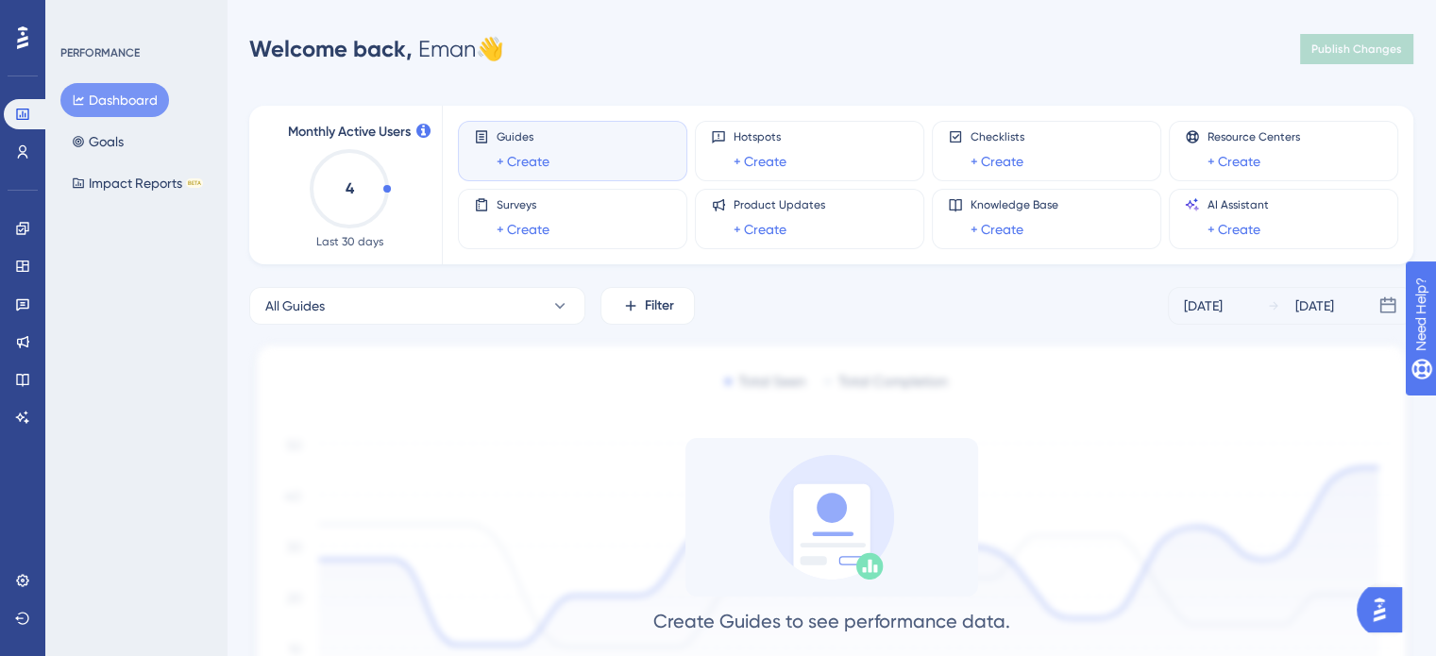
click at [372, 189] on icon "4" at bounding box center [349, 188] width 83 height 83
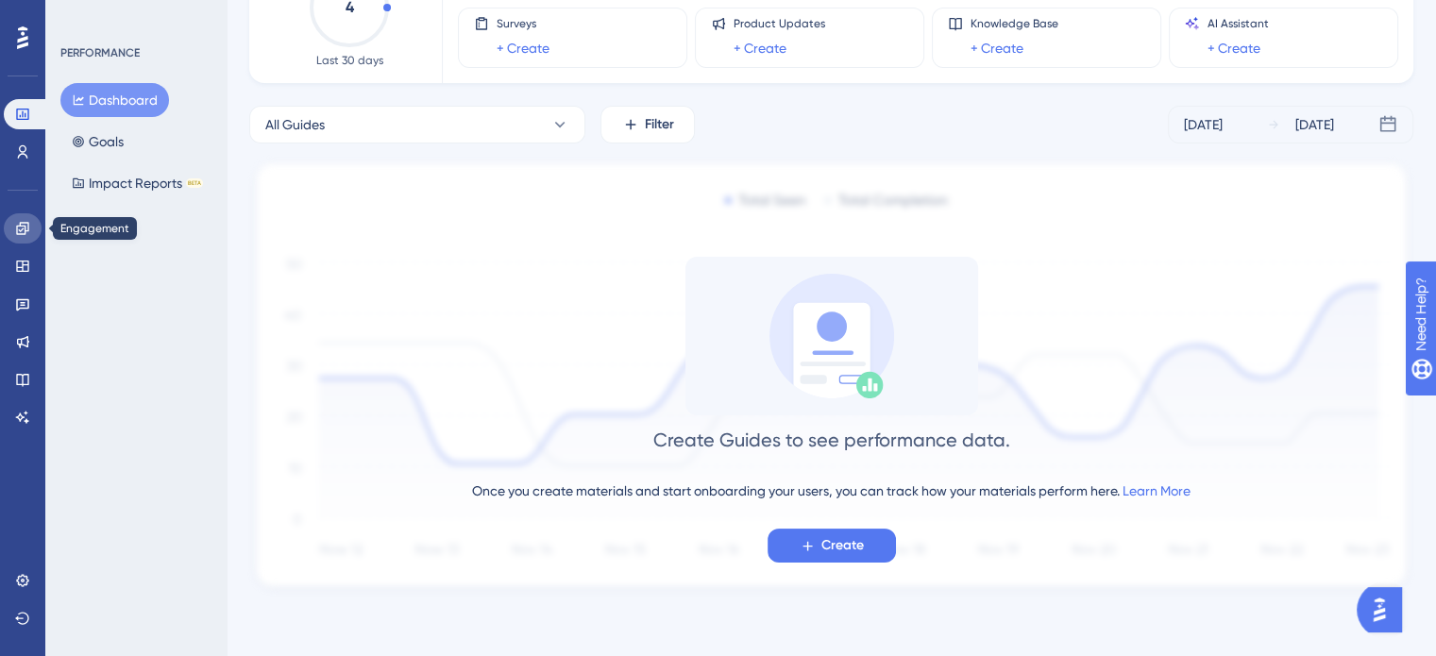
click at [15, 223] on icon at bounding box center [22, 228] width 15 height 15
